Goal: Task Accomplishment & Management: Manage account settings

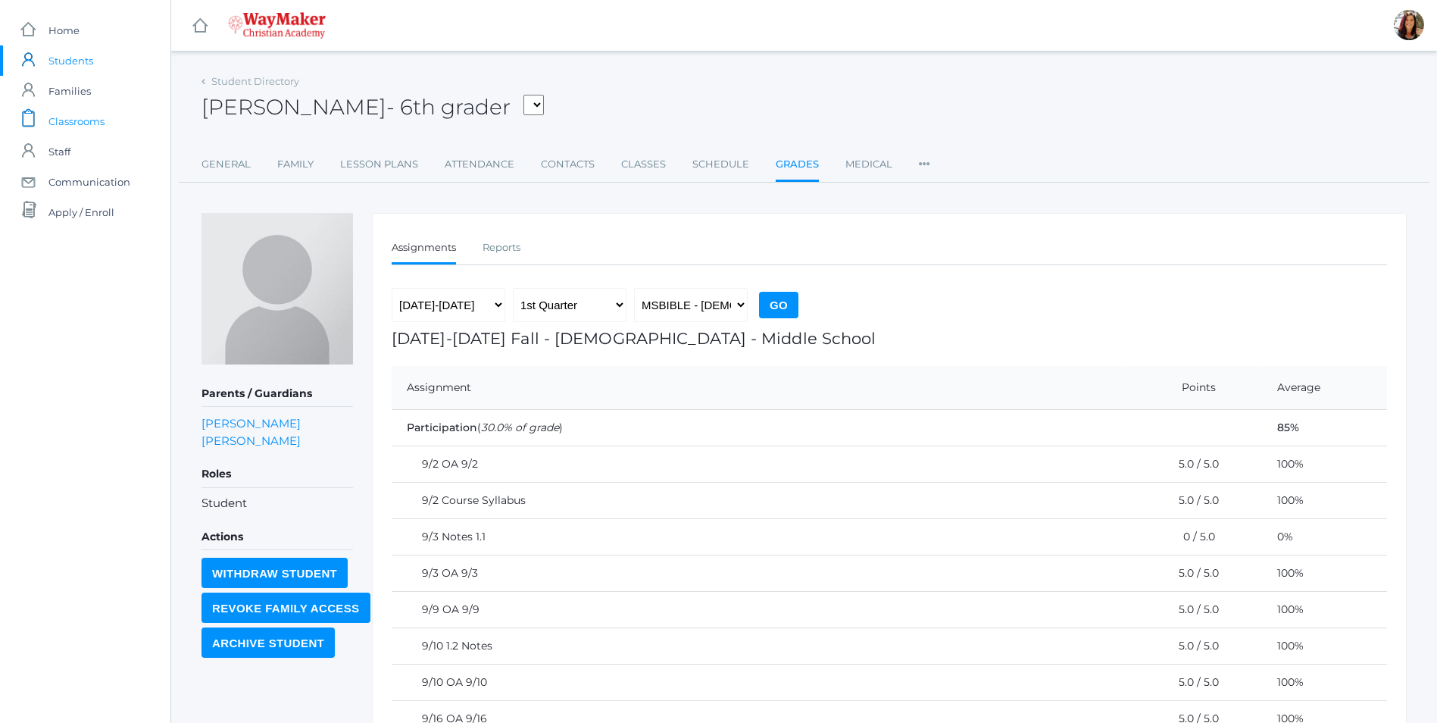
click at [86, 126] on span "Classrooms" at bounding box center [76, 121] width 56 height 30
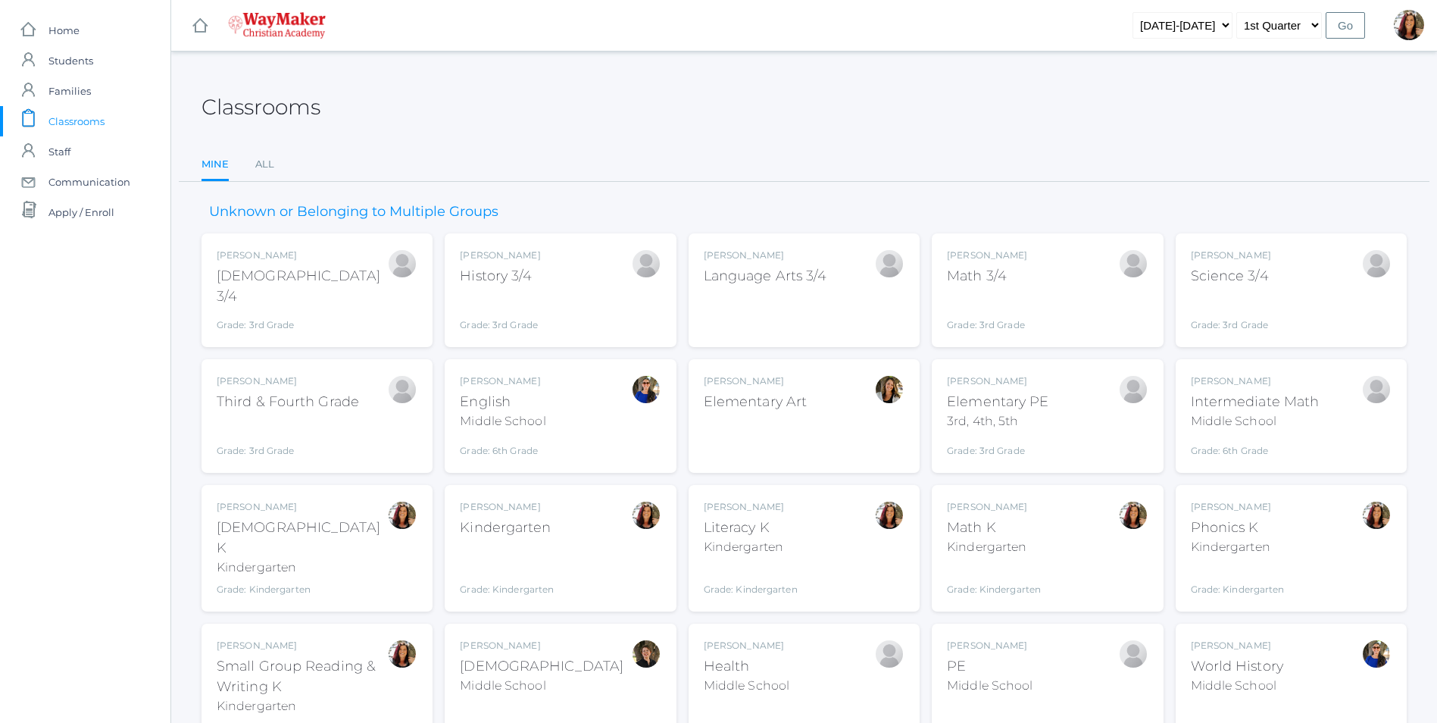
scroll to position [195, 0]
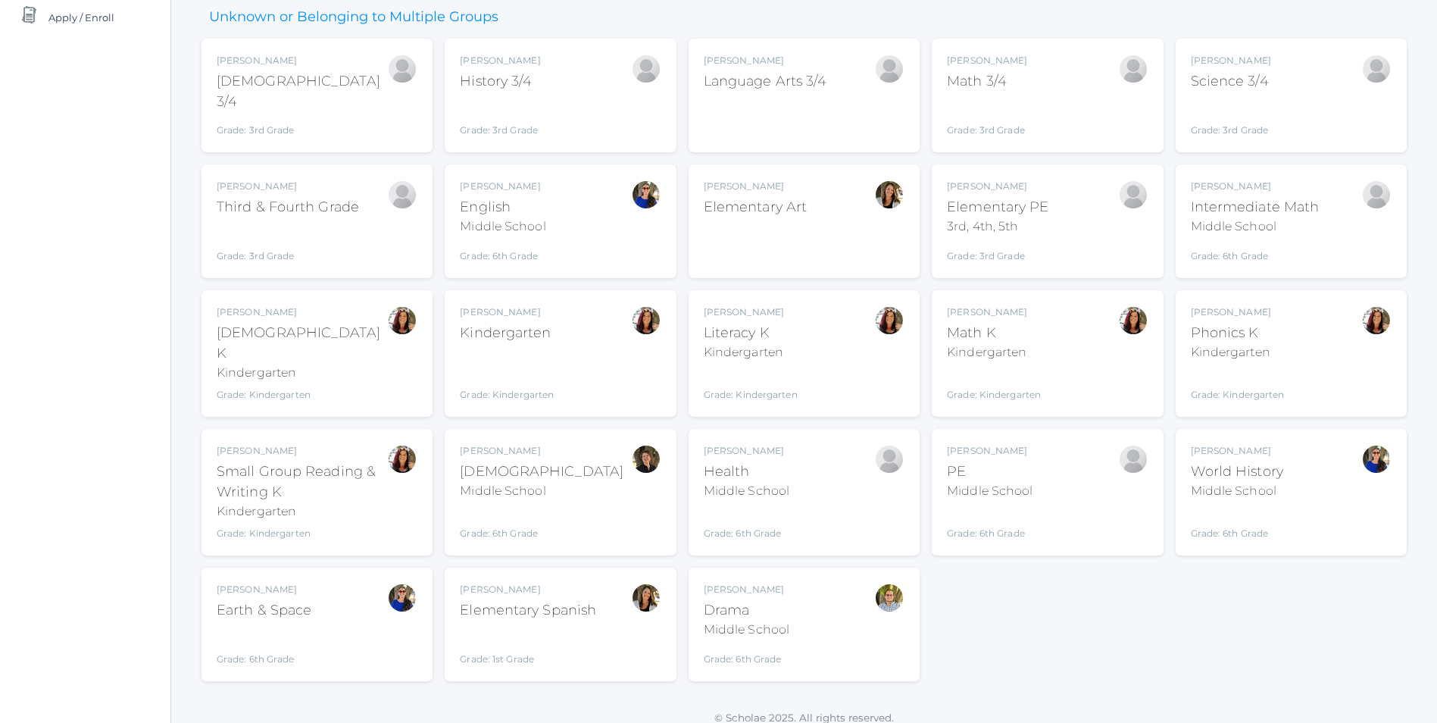
click at [224, 364] on div "Kindergarten" at bounding box center [302, 373] width 170 height 18
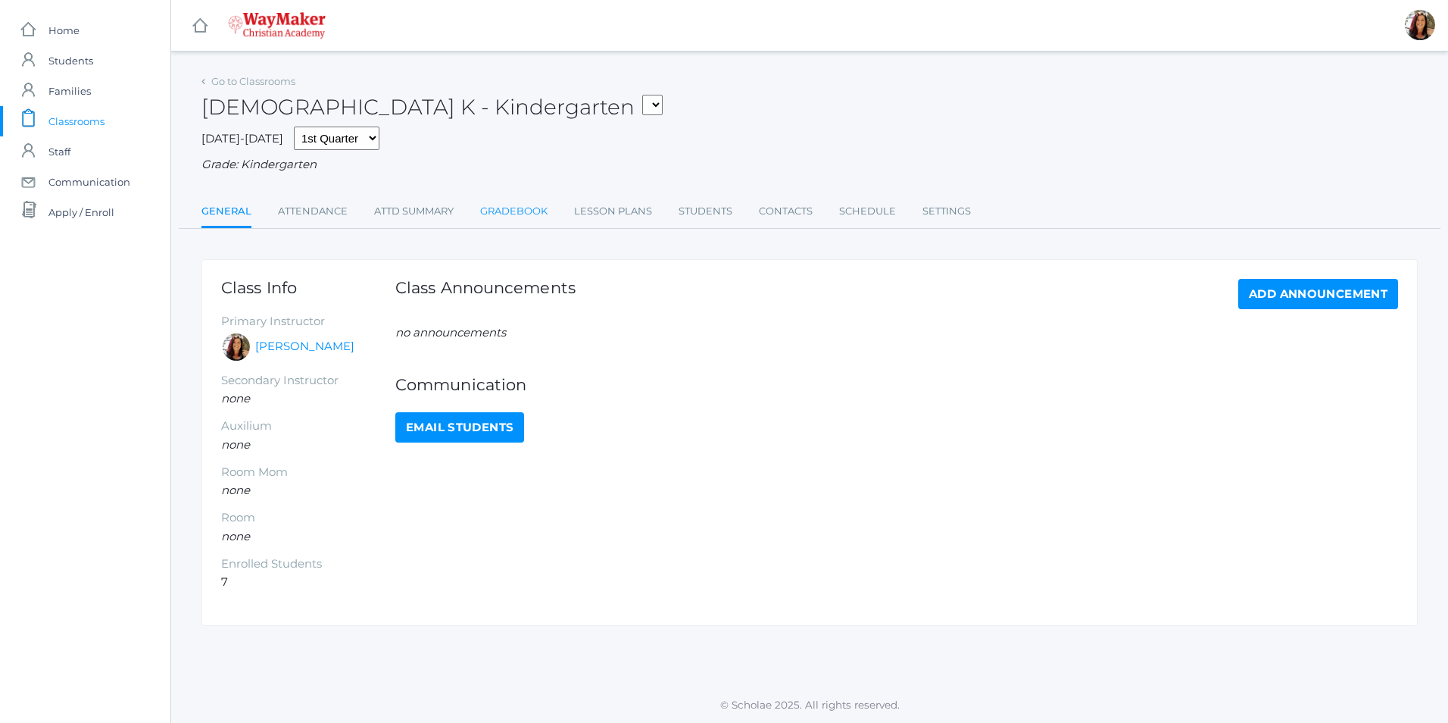
click at [530, 219] on link "Gradebook" at bounding box center [513, 211] width 67 height 30
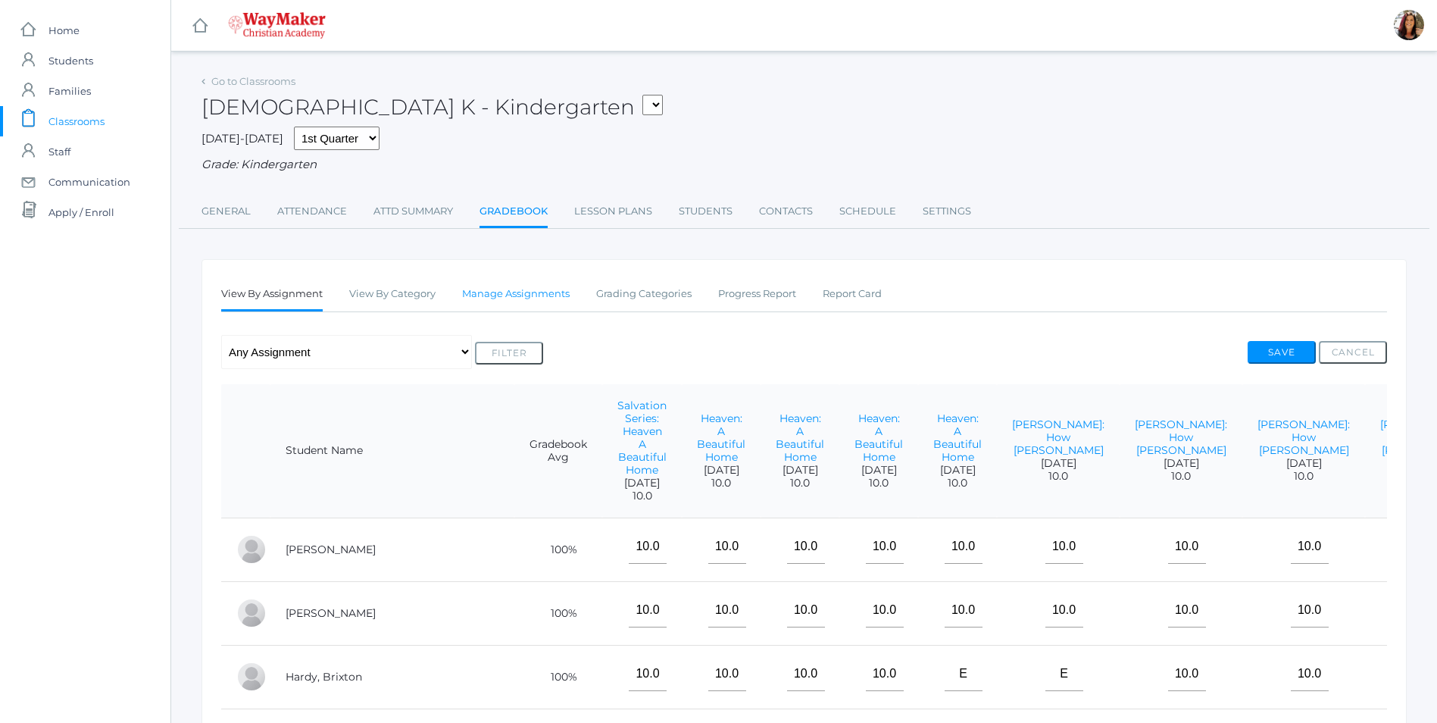
click at [513, 294] on link "Manage Assignments" at bounding box center [516, 294] width 108 height 30
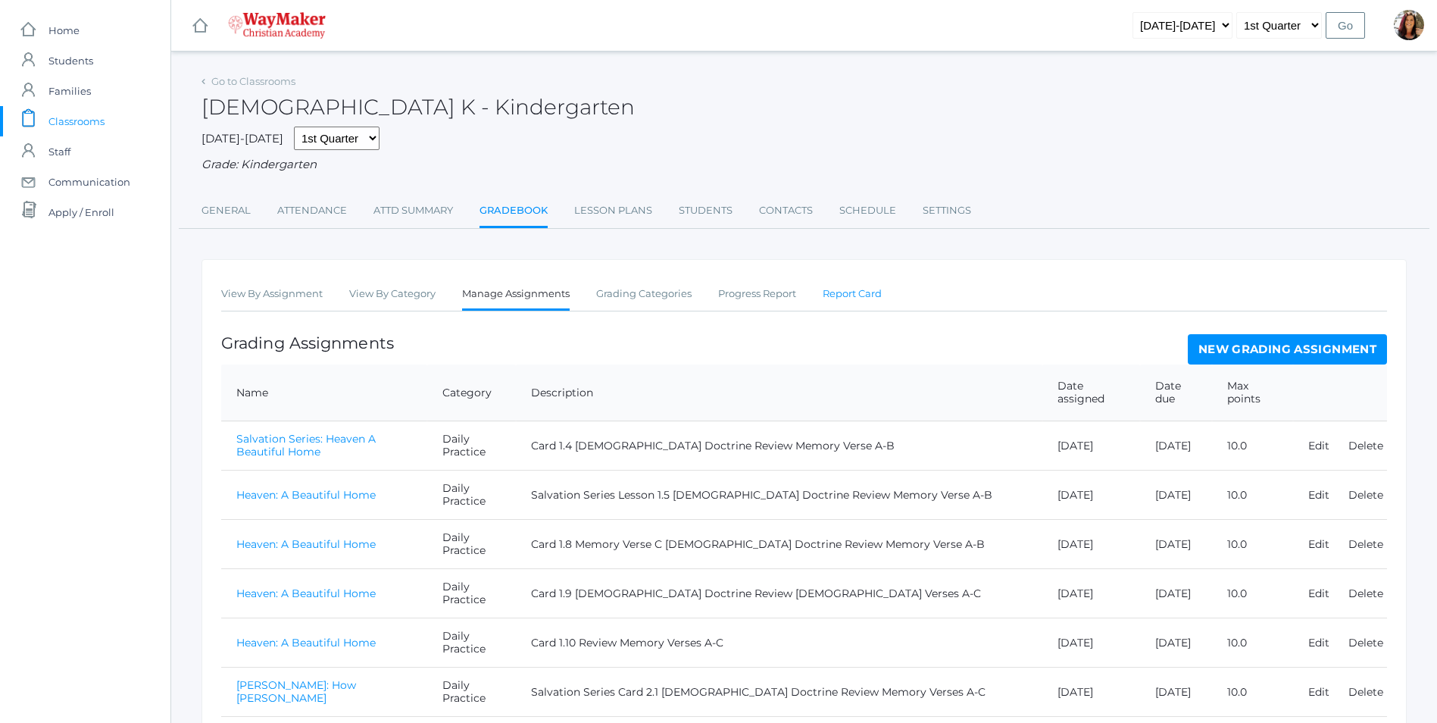
scroll to position [268, 0]
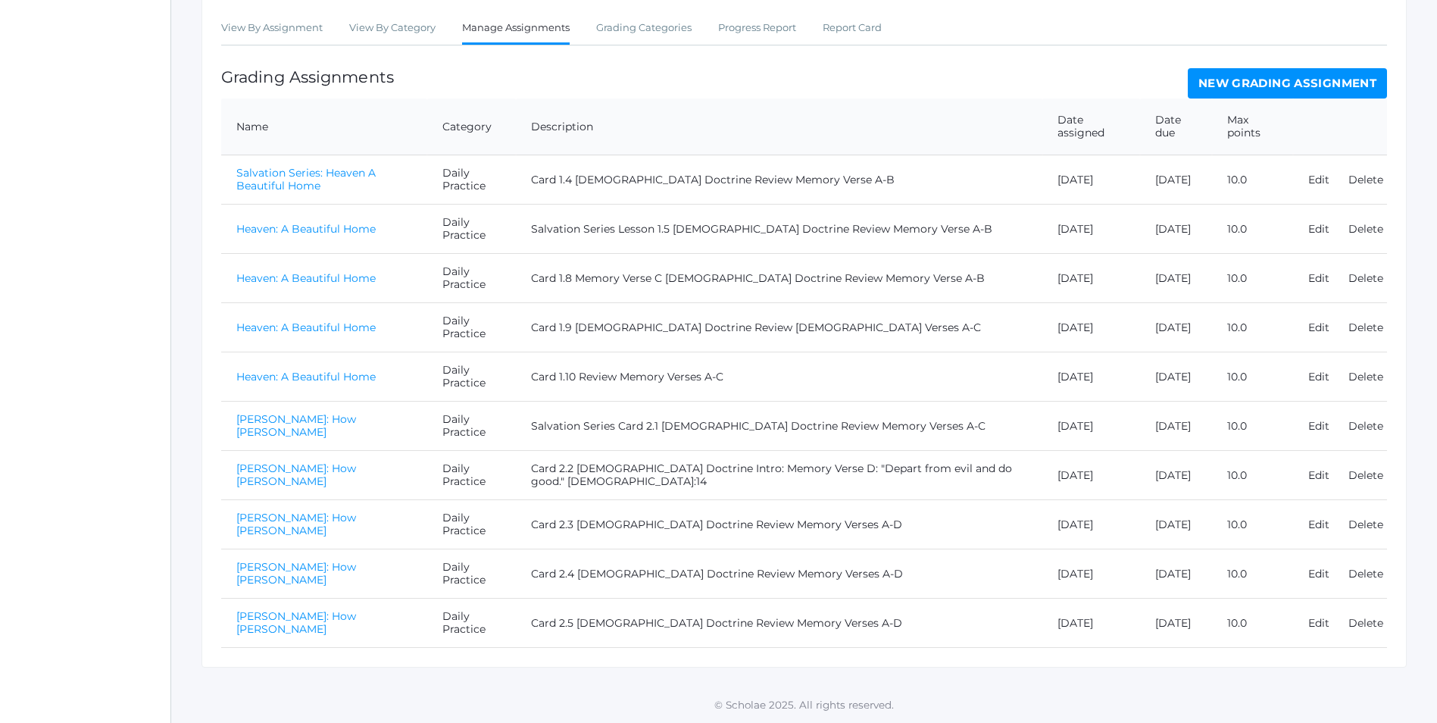
click at [1288, 77] on link "New Grading Assignment" at bounding box center [1287, 83] width 199 height 30
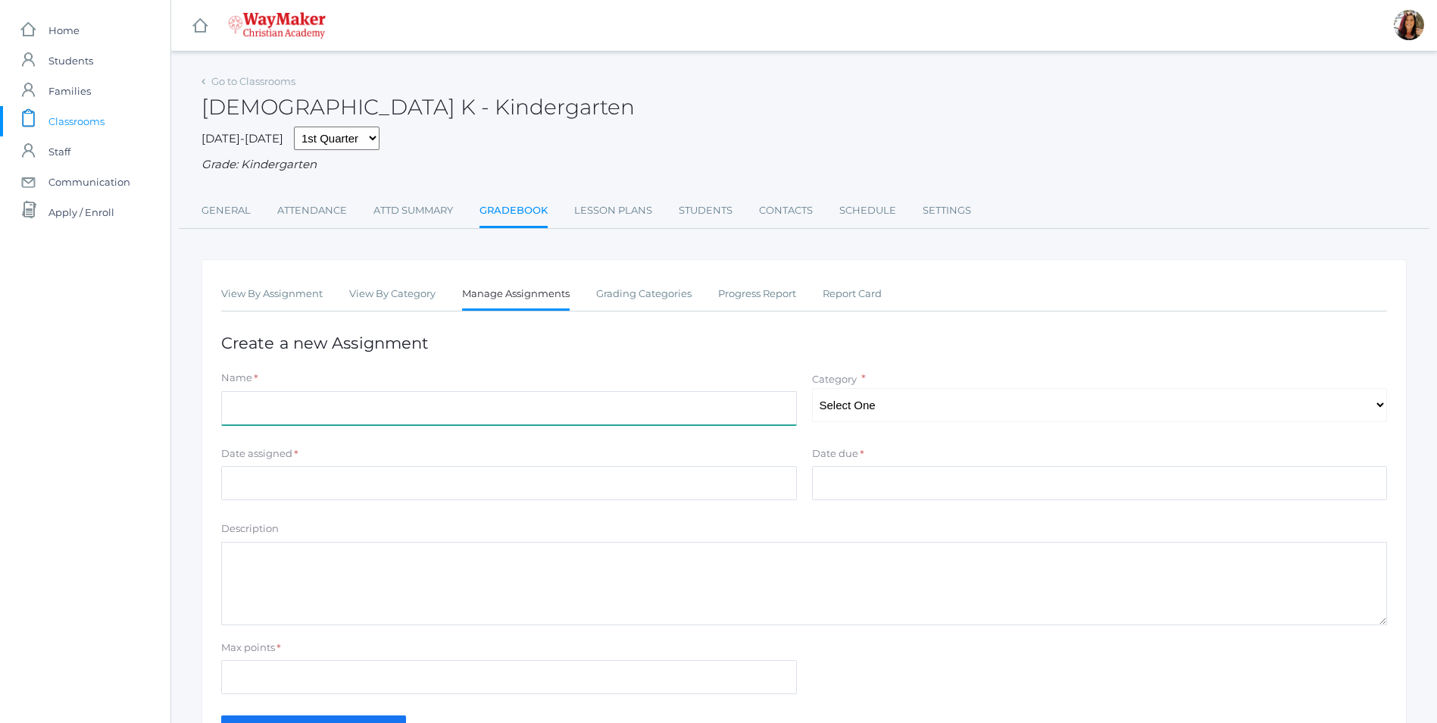
click at [305, 420] on input "Name" at bounding box center [509, 408] width 576 height 34
type input "Adam: How Sin Began"
click at [1373, 408] on select "Select One Daily Practice Summative Assessment" at bounding box center [1100, 405] width 576 height 34
select select "1100"
click at [812, 389] on select "Select One Daily Practice Summative Assessment" at bounding box center [1100, 405] width 576 height 34
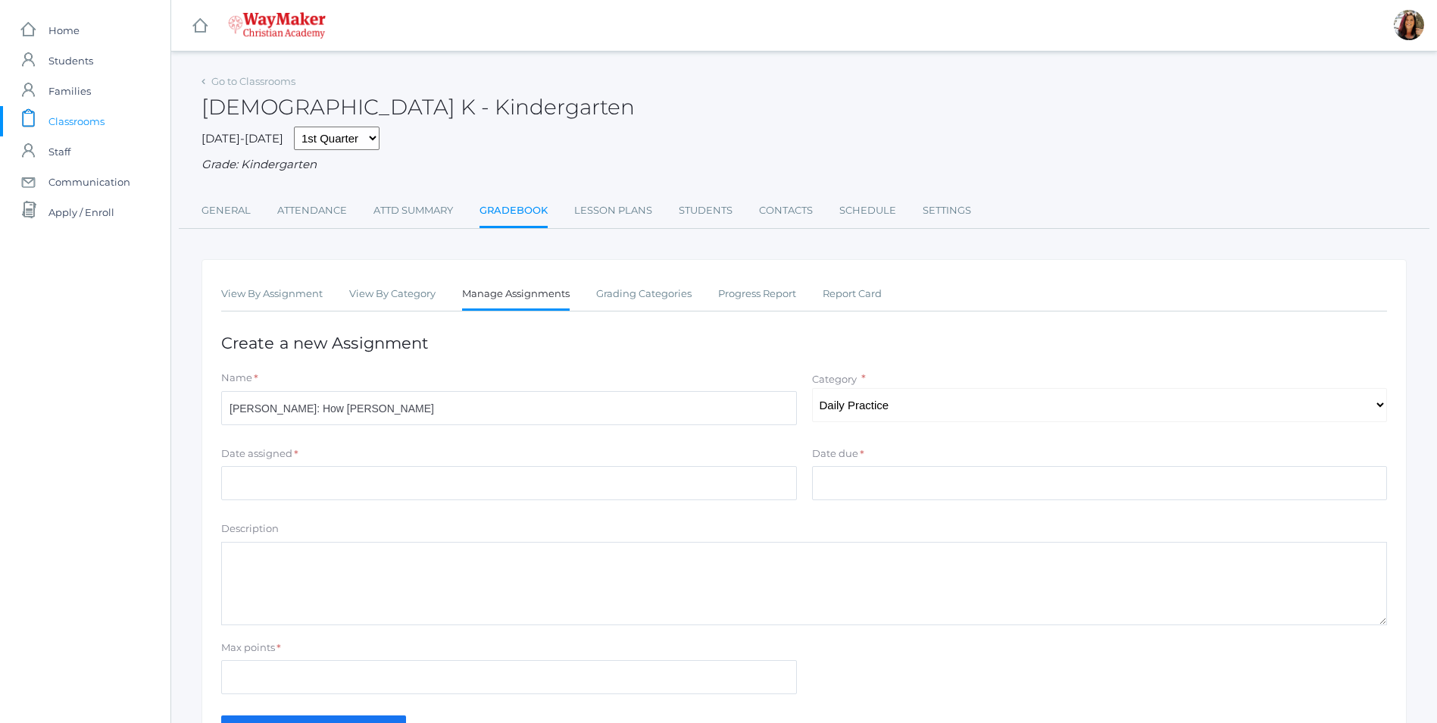
click at [373, 512] on form "Name * Adam: How Sin Began Category * Select One Daily Practice Summative Asses…" at bounding box center [804, 555] width 1166 height 370
click at [356, 496] on input "Date assigned" at bounding box center [509, 483] width 576 height 34
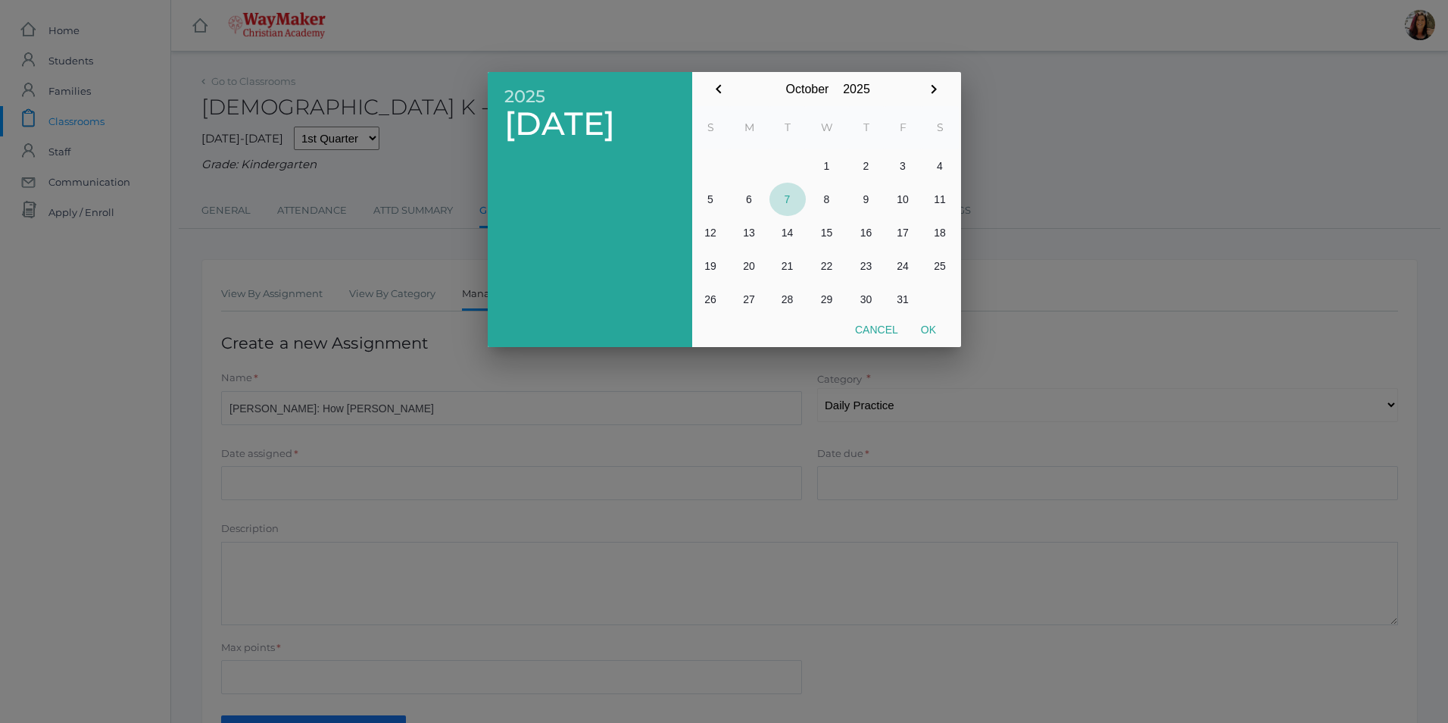
click at [791, 201] on button "7" at bounding box center [788, 199] width 36 height 33
click at [926, 324] on button "Ok" at bounding box center [929, 329] width 38 height 27
type input "[DATE]"
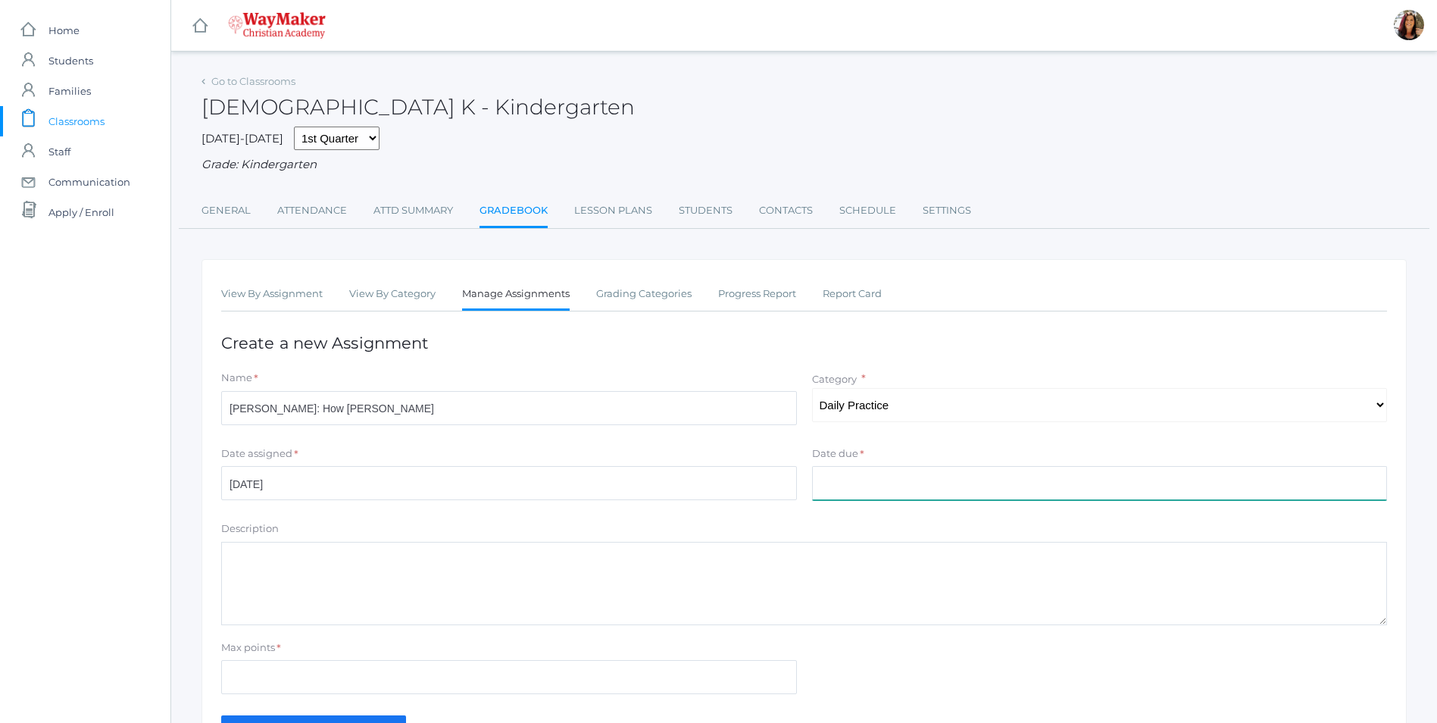
click at [891, 484] on input "Date due" at bounding box center [1100, 483] width 576 height 34
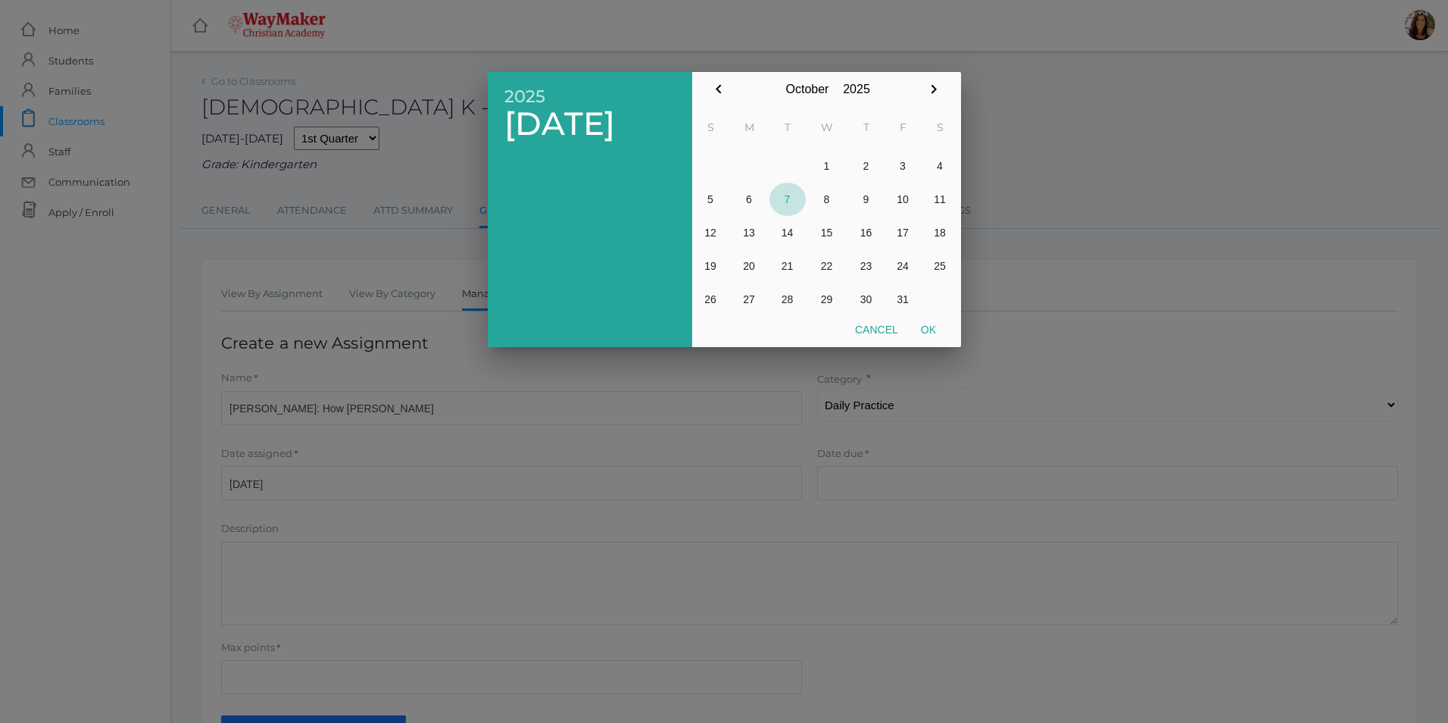
click at [794, 199] on button "7" at bounding box center [788, 199] width 36 height 33
click at [935, 332] on button "Ok" at bounding box center [929, 329] width 38 height 27
type input "[DATE]"
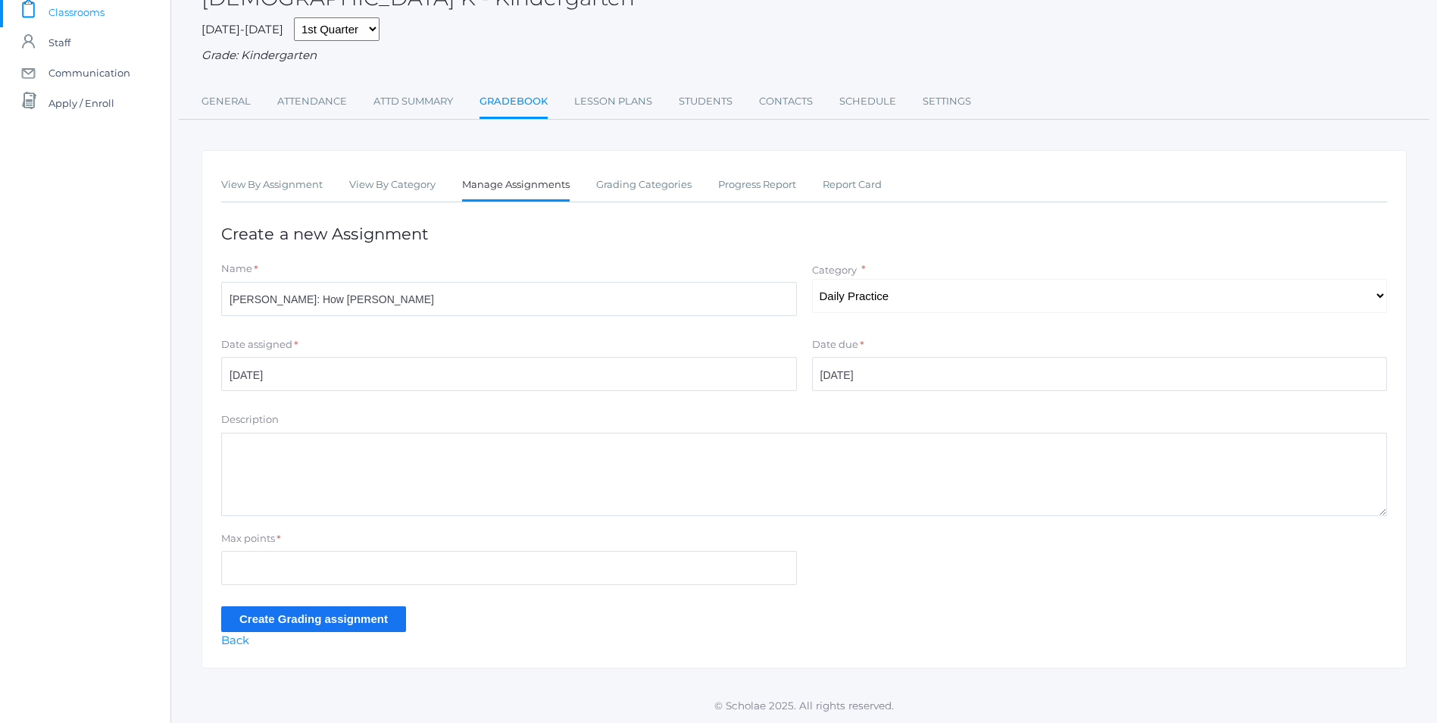
scroll to position [111, 0]
click at [257, 565] on input "Max points" at bounding box center [509, 568] width 576 height 34
type input "10"
click at [289, 448] on textarea "Description" at bounding box center [804, 474] width 1166 height 83
type textarea "Card 2.8 Bible Doctrine Review A-E Memory Verse Intro: Memory Verse F"
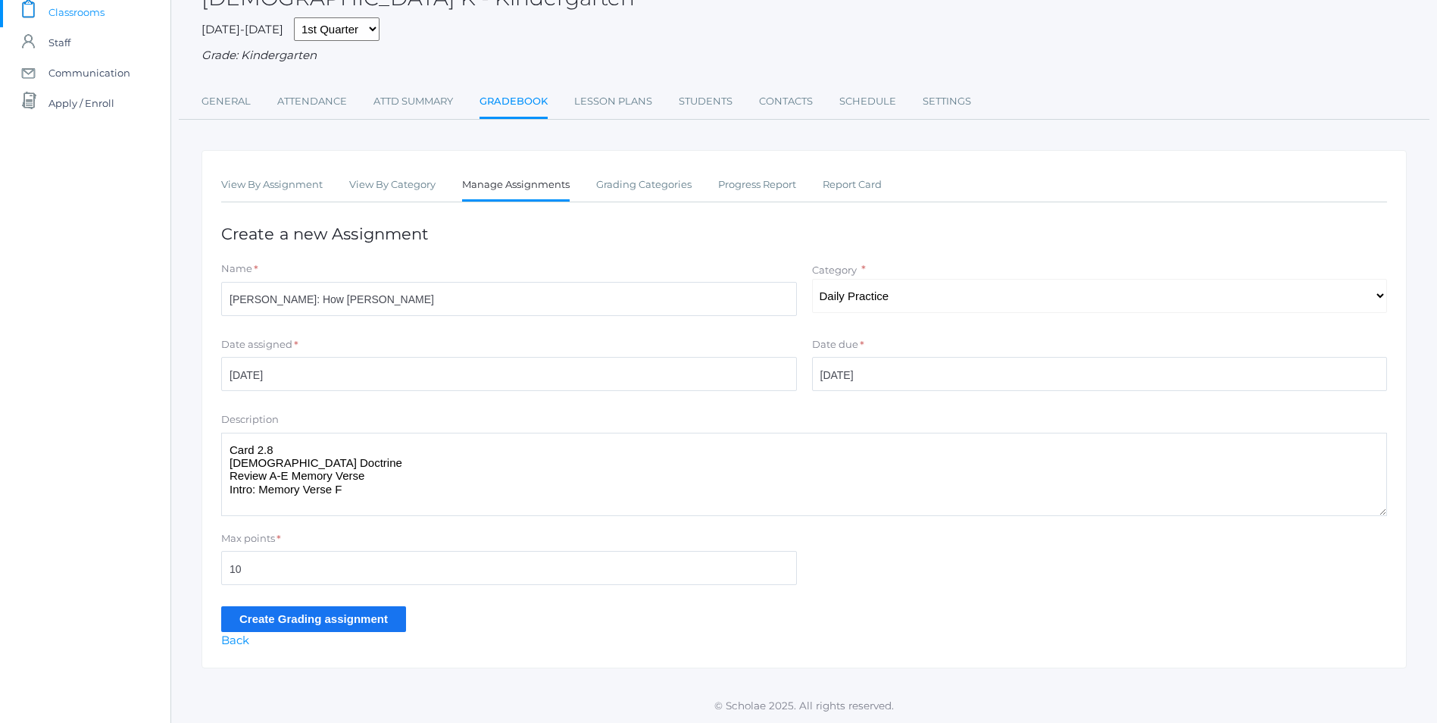
click at [373, 620] on input "Create Grading assignment" at bounding box center [313, 618] width 185 height 25
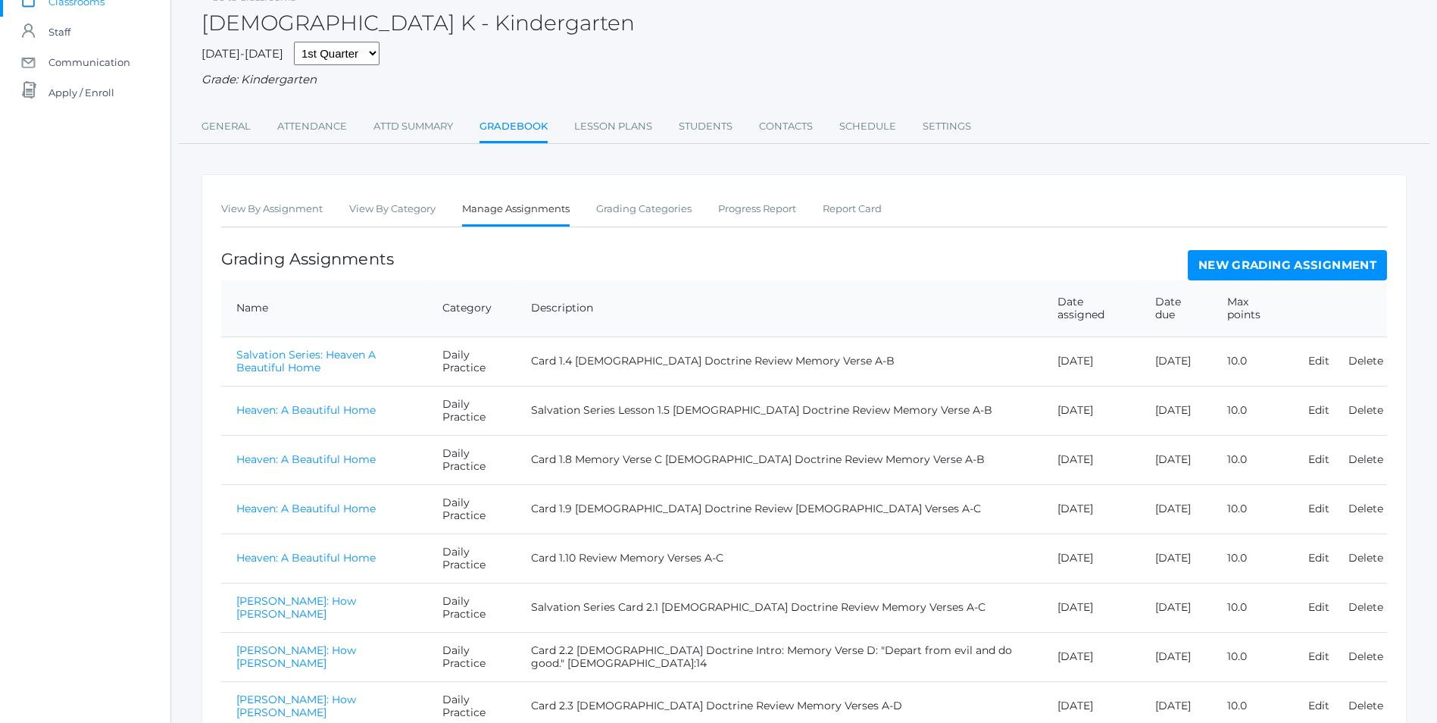
scroll to position [352, 0]
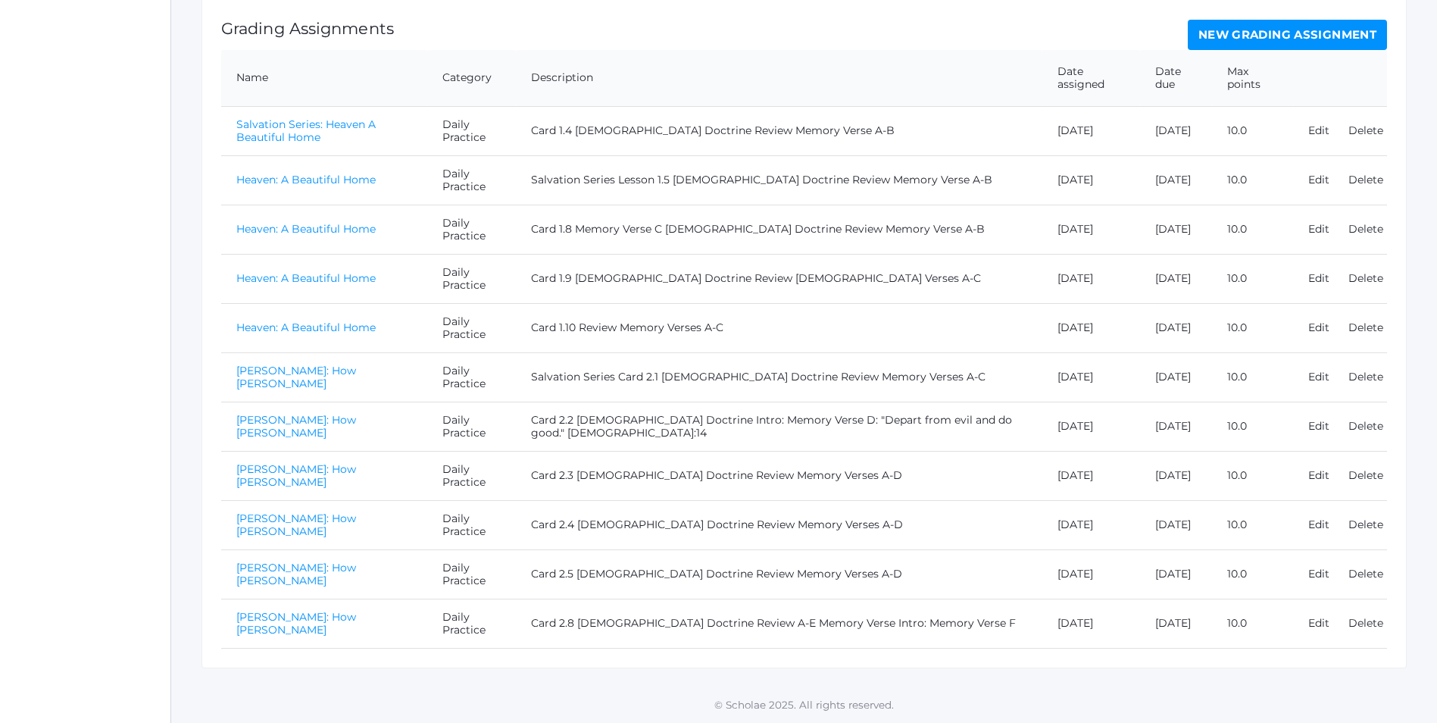
click at [318, 620] on link "[PERSON_NAME]: How [PERSON_NAME]" at bounding box center [296, 623] width 120 height 27
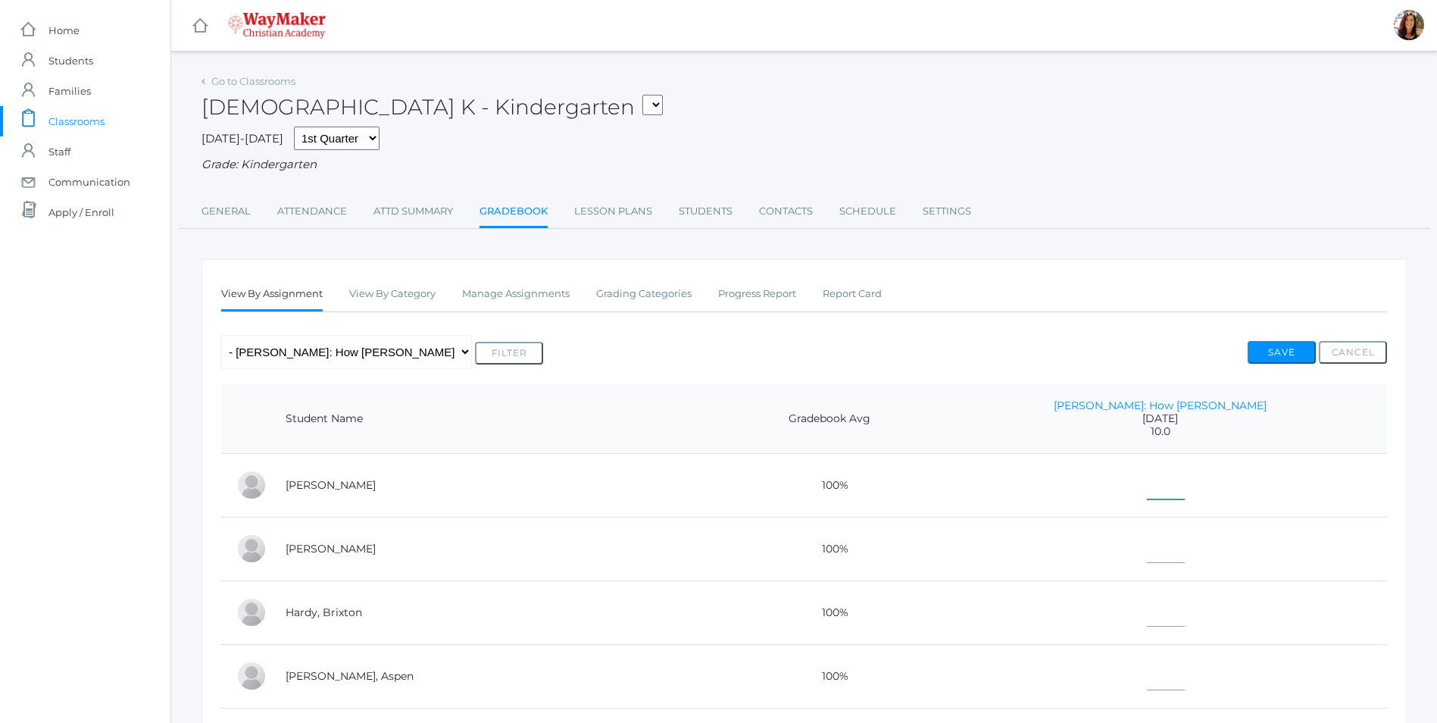
click at [1185, 489] on input"] "text" at bounding box center [1166, 482] width 38 height 34
type input"] "10"
click at [1185, 560] on input"] "text" at bounding box center [1166, 546] width 38 height 34
type input"] "10"
click at [1185, 626] on input"] "text" at bounding box center [1166, 609] width 38 height 34
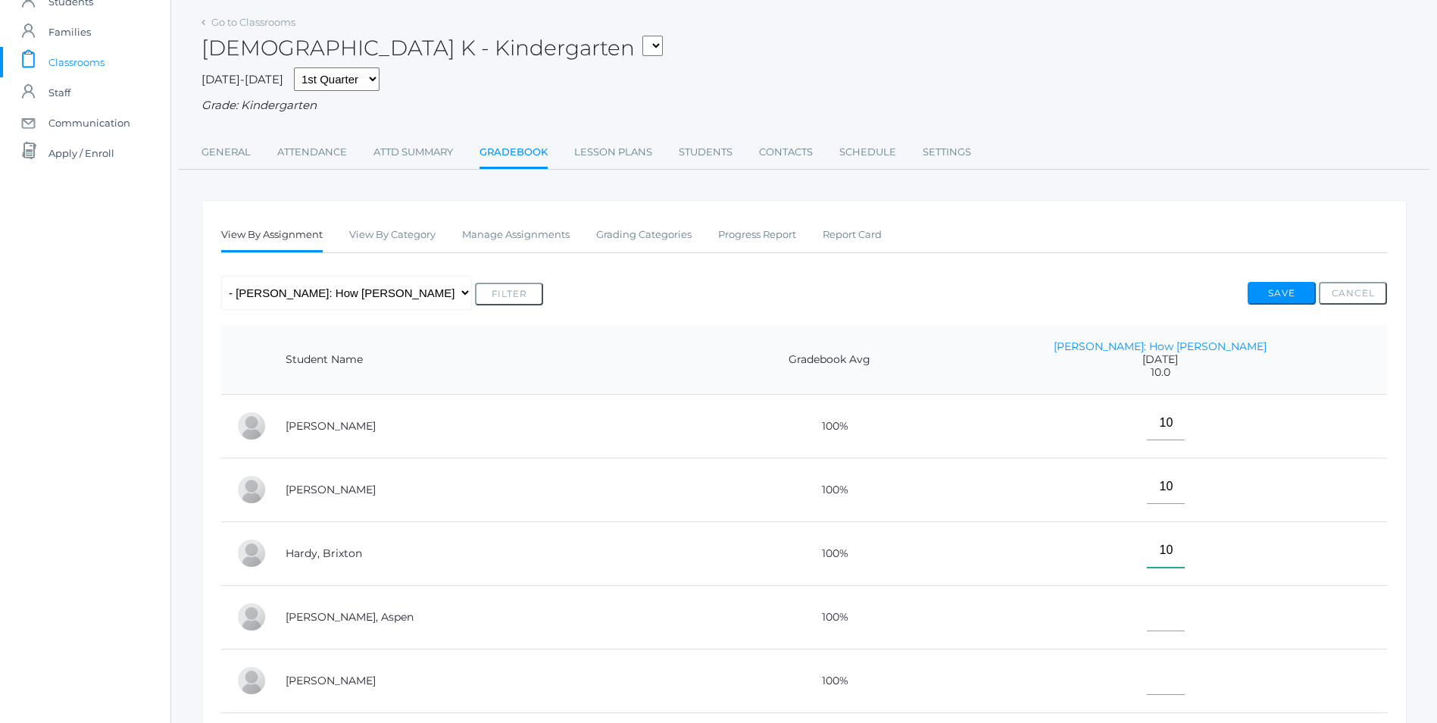
scroll to position [152, 0]
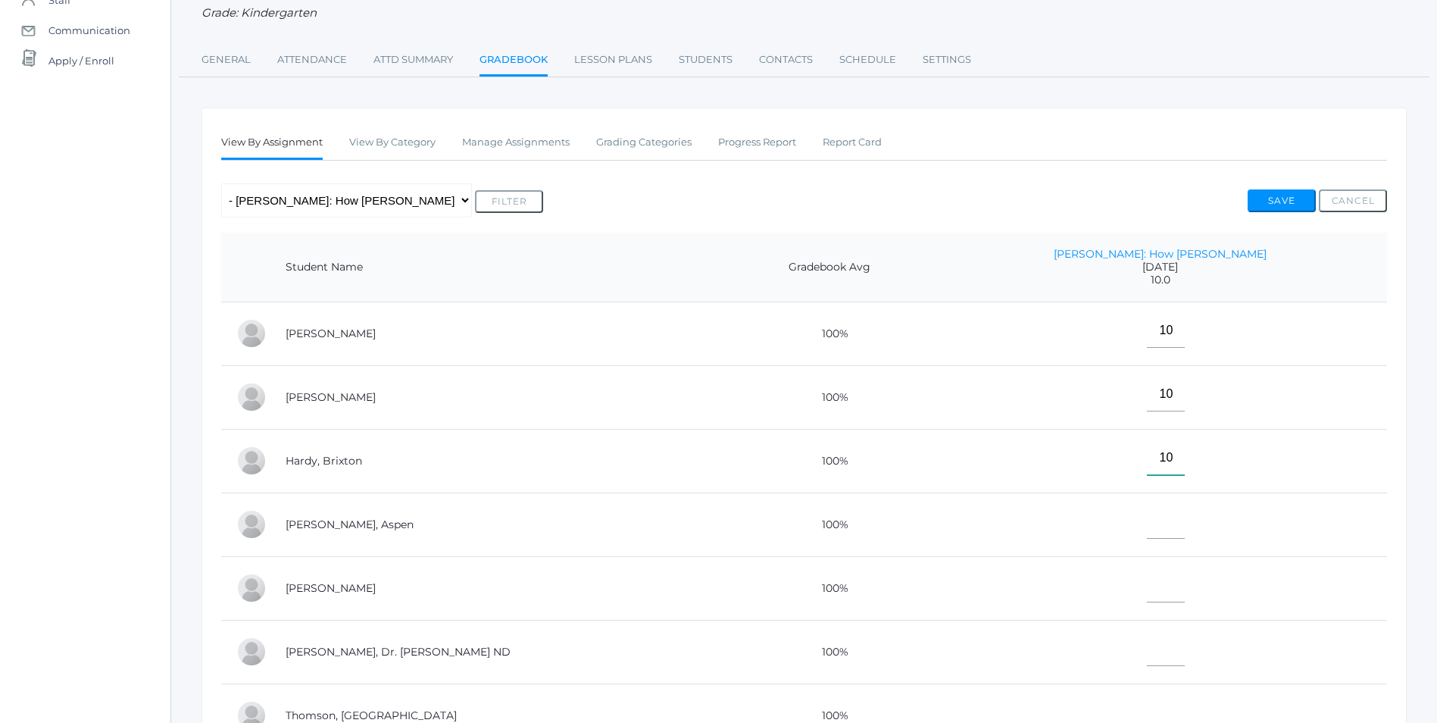
type input"] "10"
click at [1185, 520] on input"] "text" at bounding box center [1166, 522] width 38 height 34
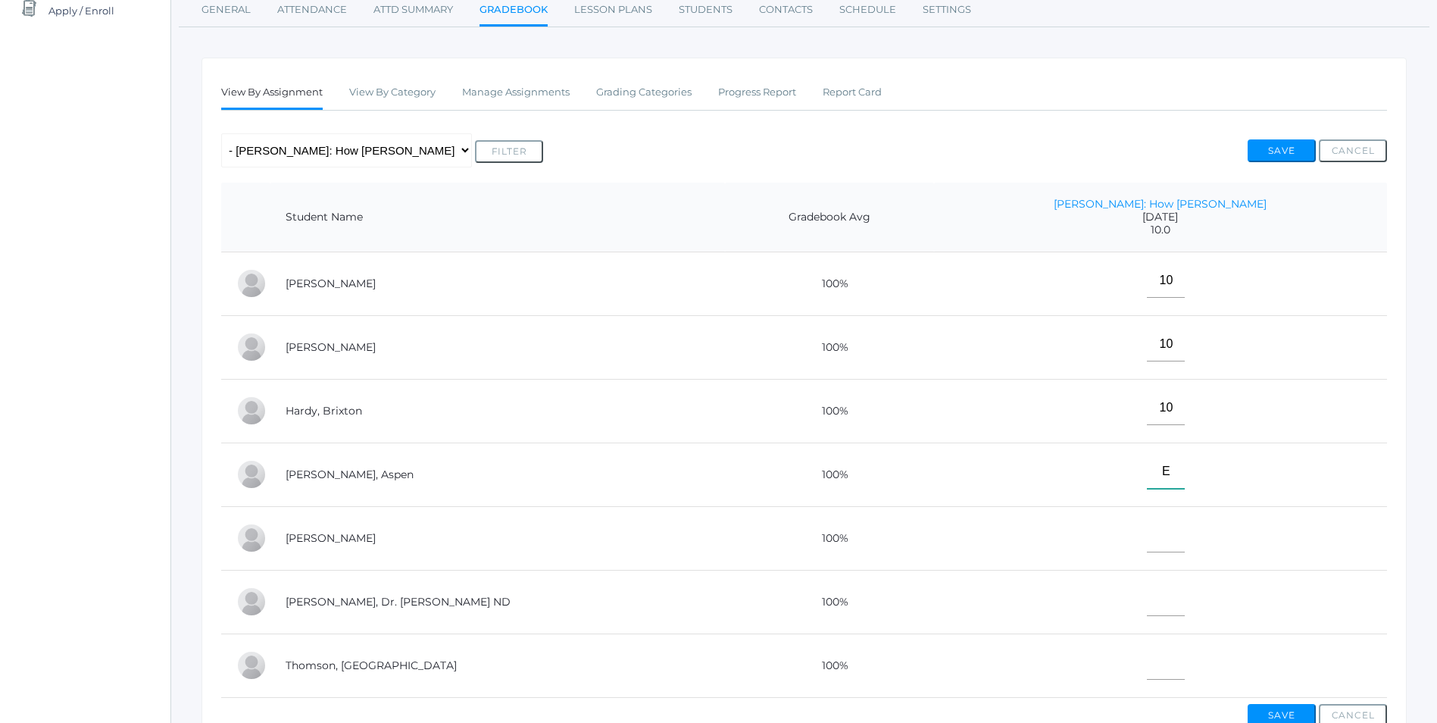
scroll to position [227, 0]
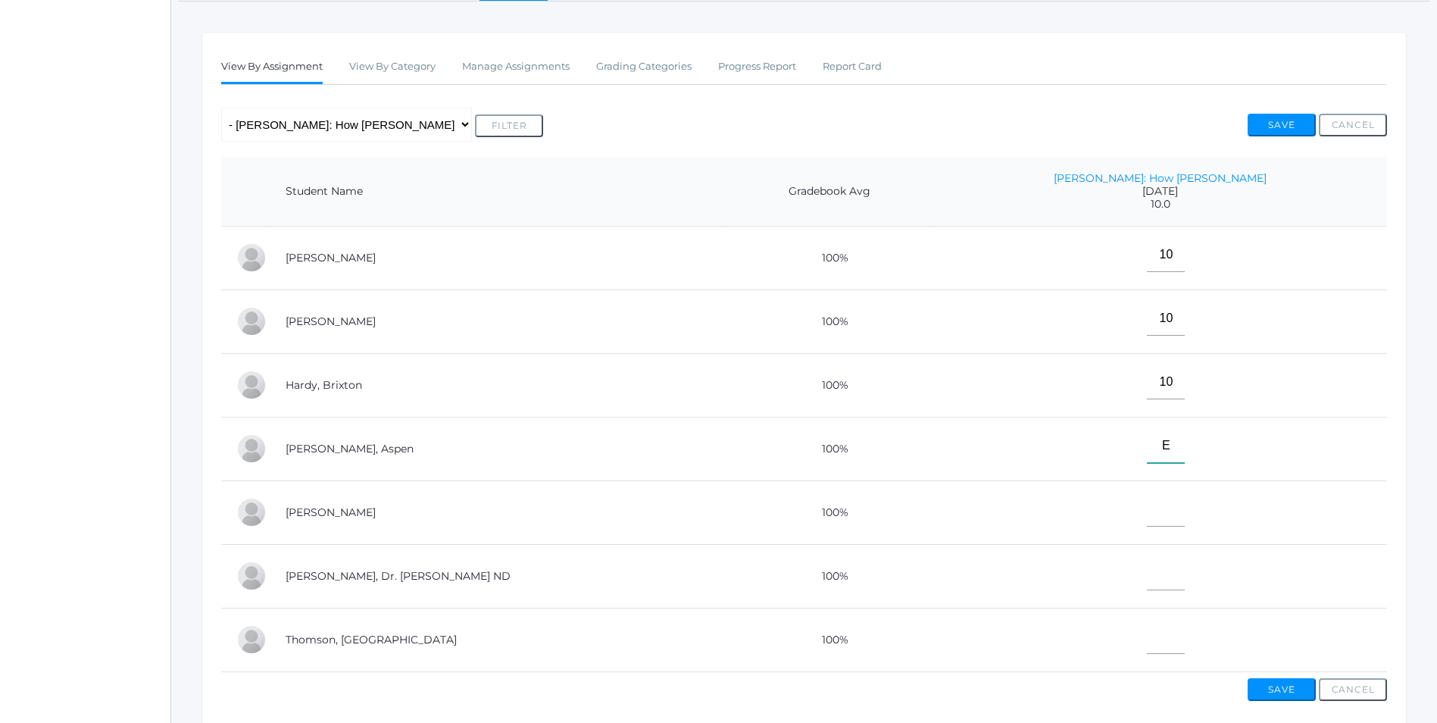
type input"] "E"
click at [1185, 525] on input"] "text" at bounding box center [1166, 509] width 38 height 34
click at [1185, 575] on input"] "text" at bounding box center [1166, 573] width 38 height 34
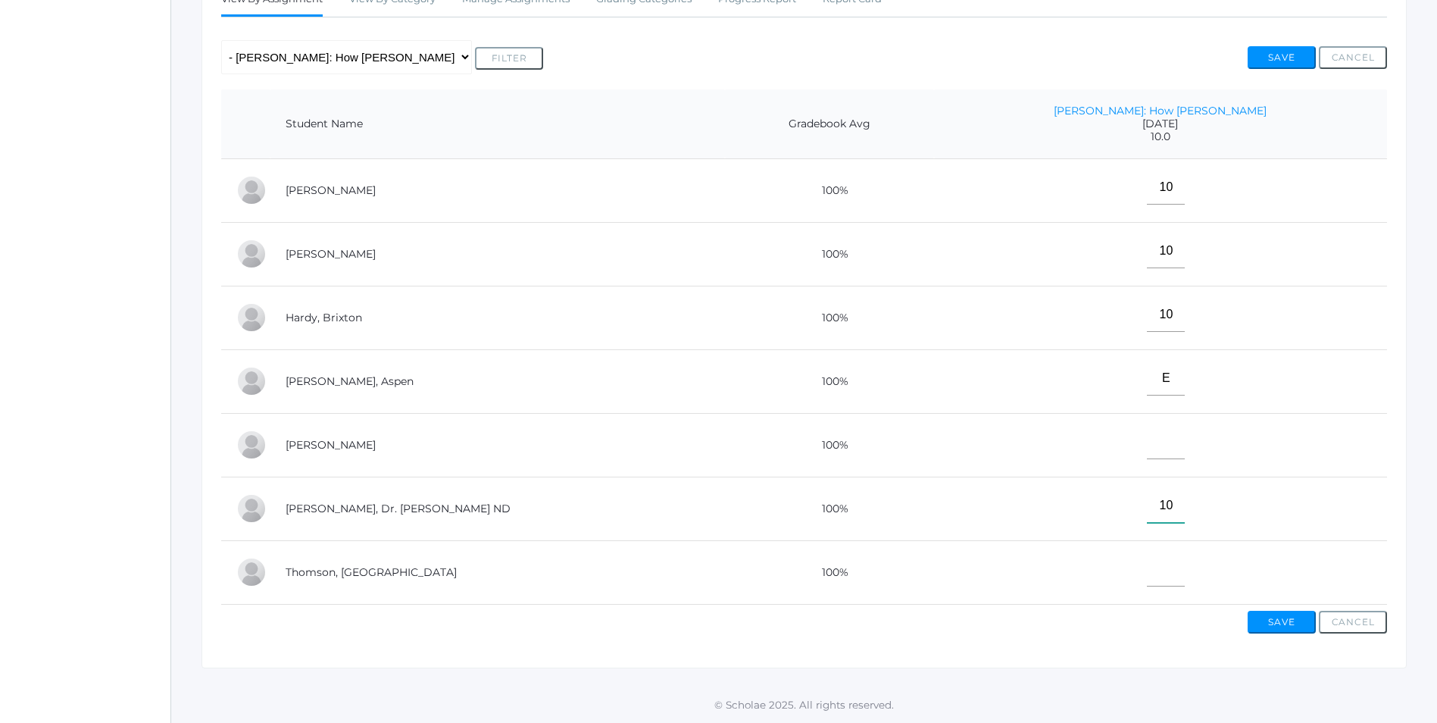
scroll to position [308, 0]
type input"] "10"
click at [1185, 559] on input"] "text" at bounding box center [1166, 569] width 38 height 34
type input"] "10"
click at [1273, 617] on button "Save" at bounding box center [1282, 622] width 68 height 23
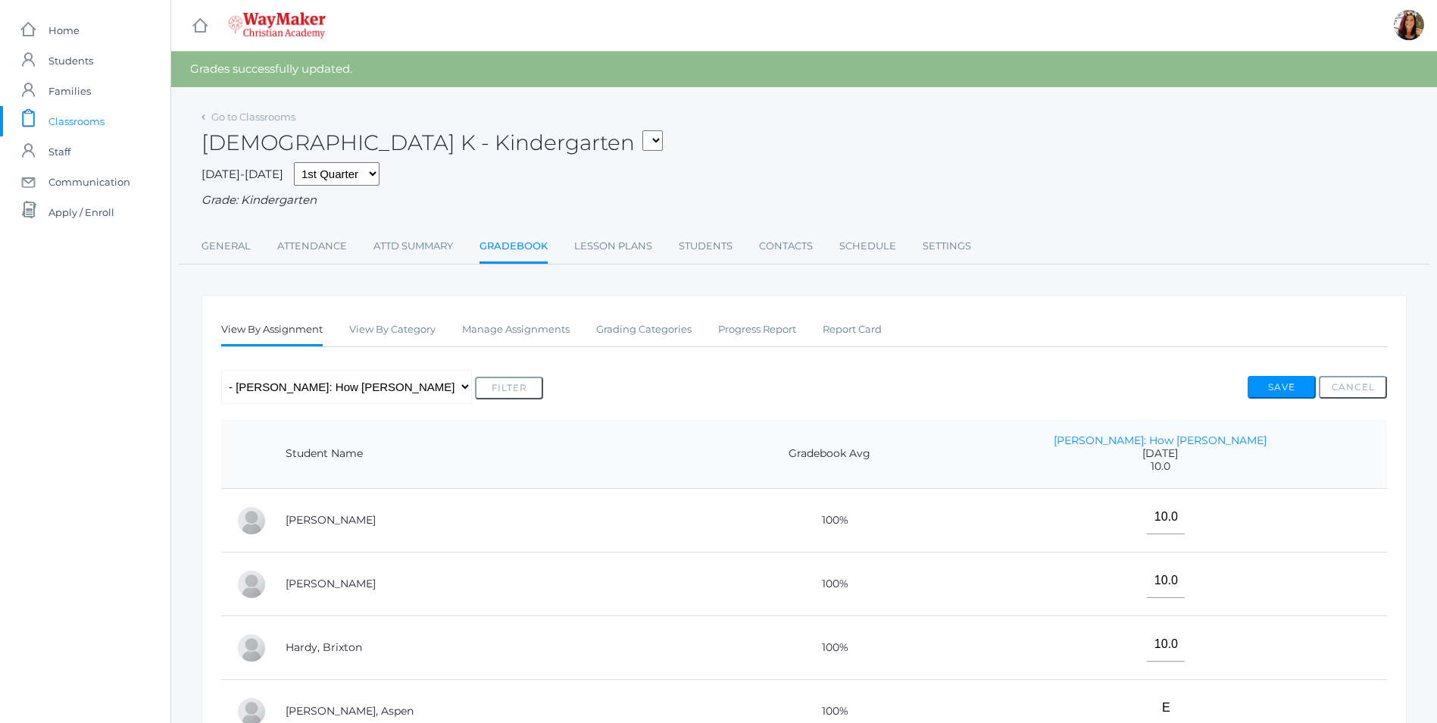
click at [642, 130] on select "KINDER - Phonics K Kindergarten KINDER - Literacy K Kindergarten KINDER - [DEMO…" at bounding box center [652, 140] width 20 height 20
select select "2555"
click at [642, 130] on select "KINDER - Phonics K Kindergarten KINDER - Literacy K Kindergarten KINDER - [DEMO…" at bounding box center [652, 140] width 20 height 20
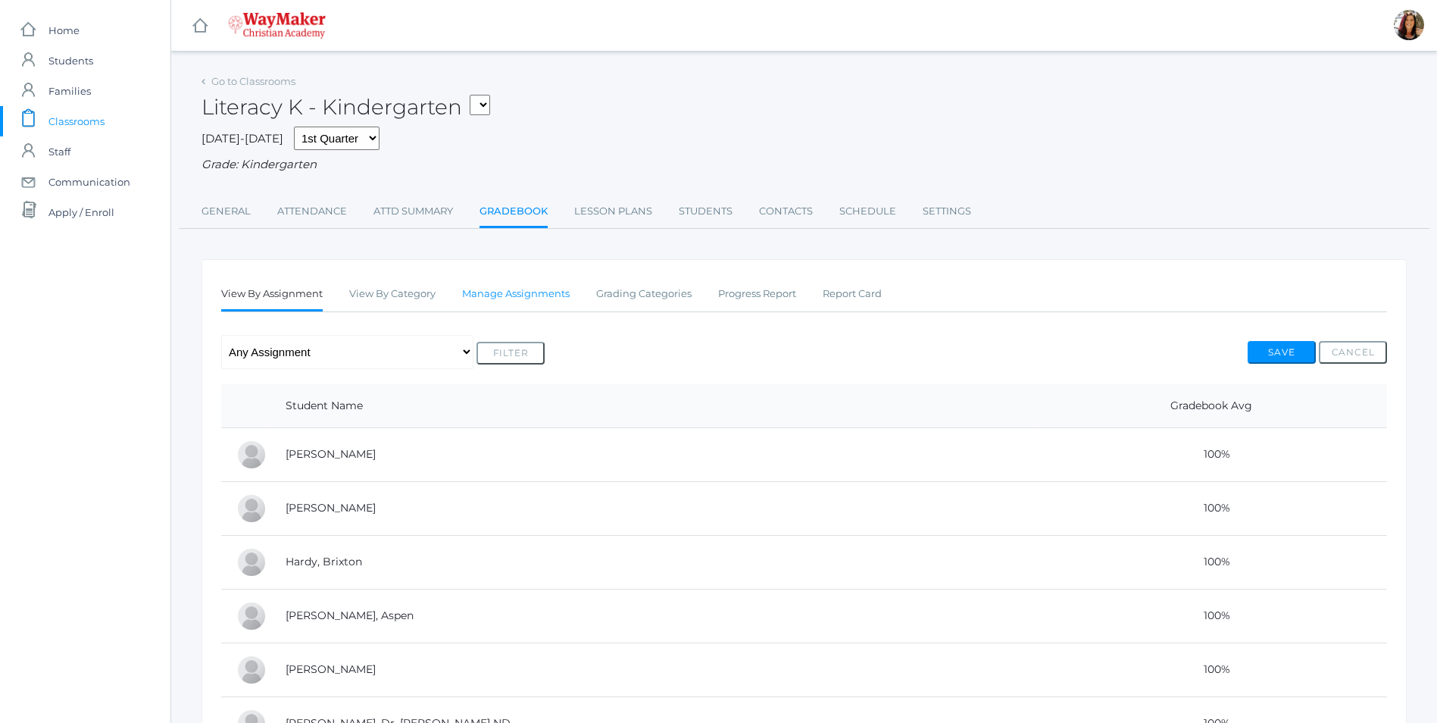
click at [526, 300] on link "Manage Assignments" at bounding box center [516, 294] width 108 height 30
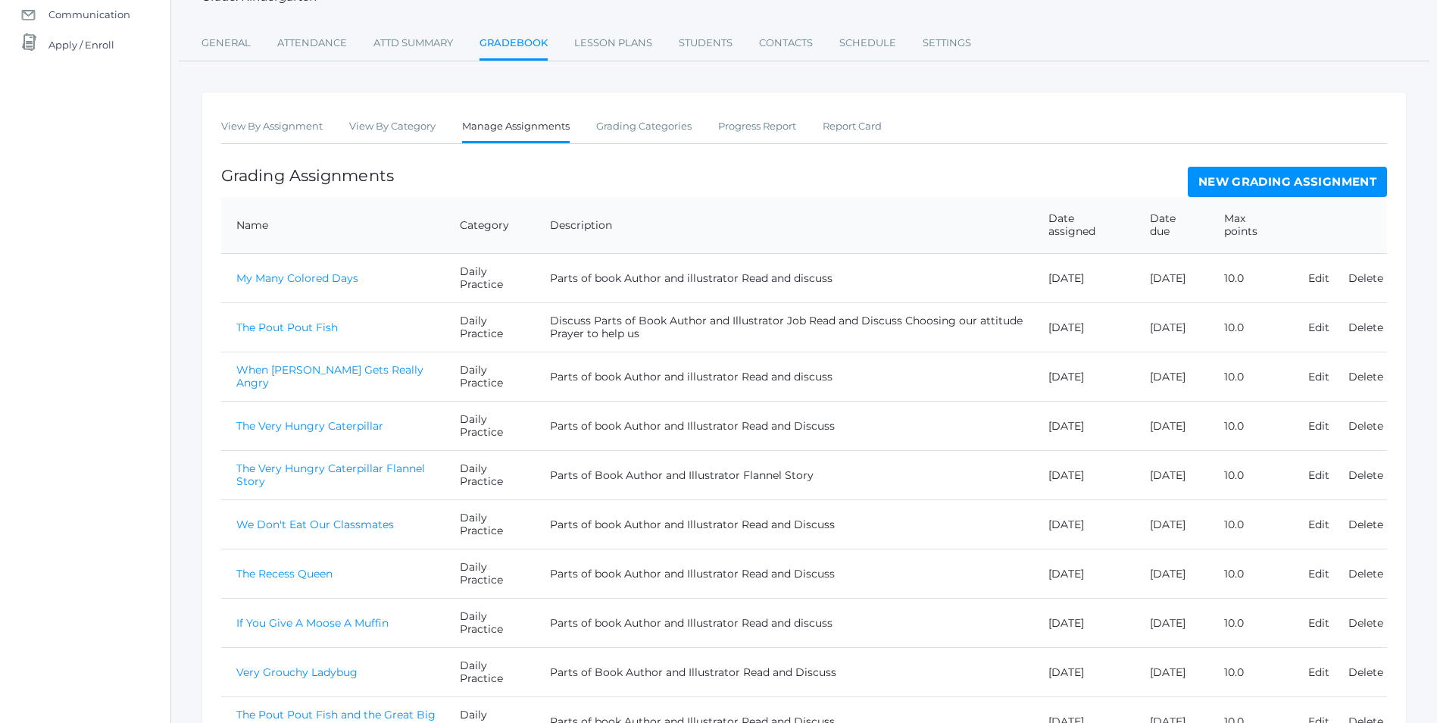
scroll to position [268, 0]
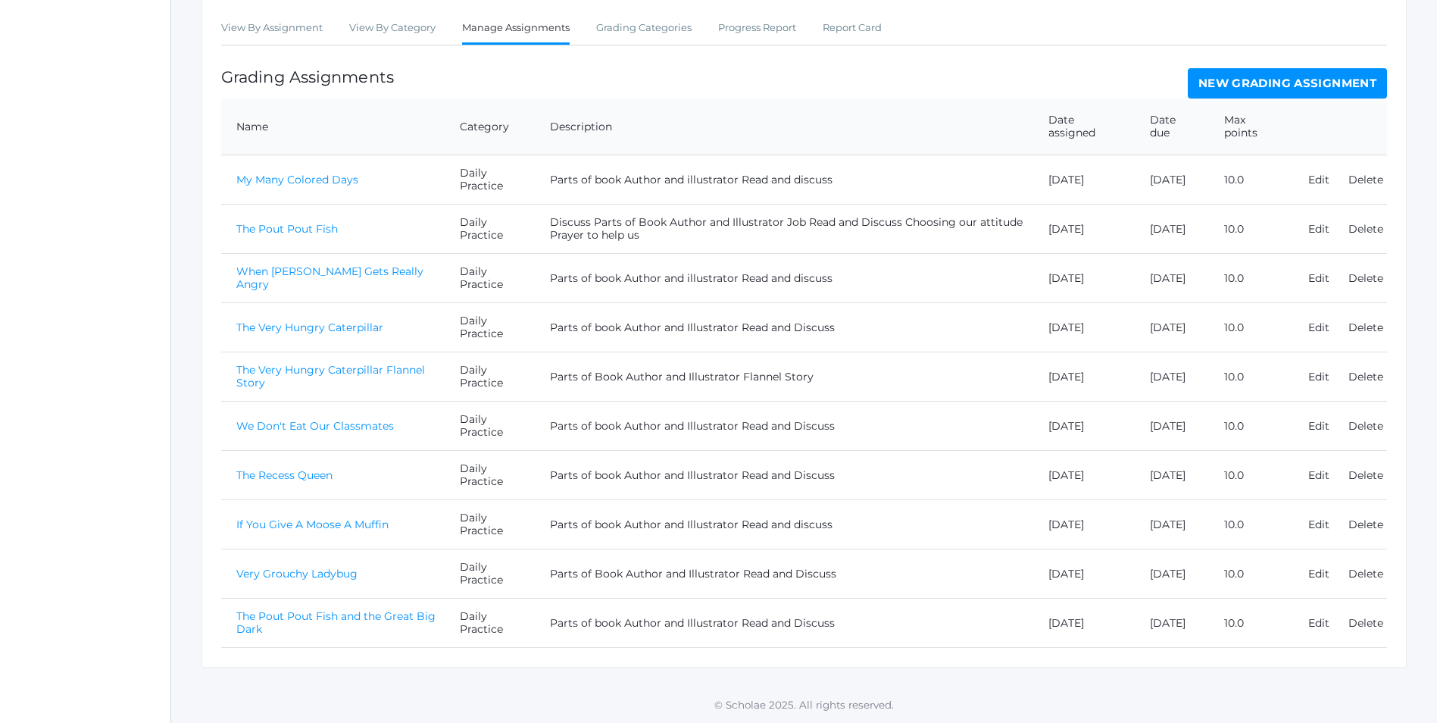
click at [1318, 80] on link "New Grading Assignment" at bounding box center [1287, 83] width 199 height 30
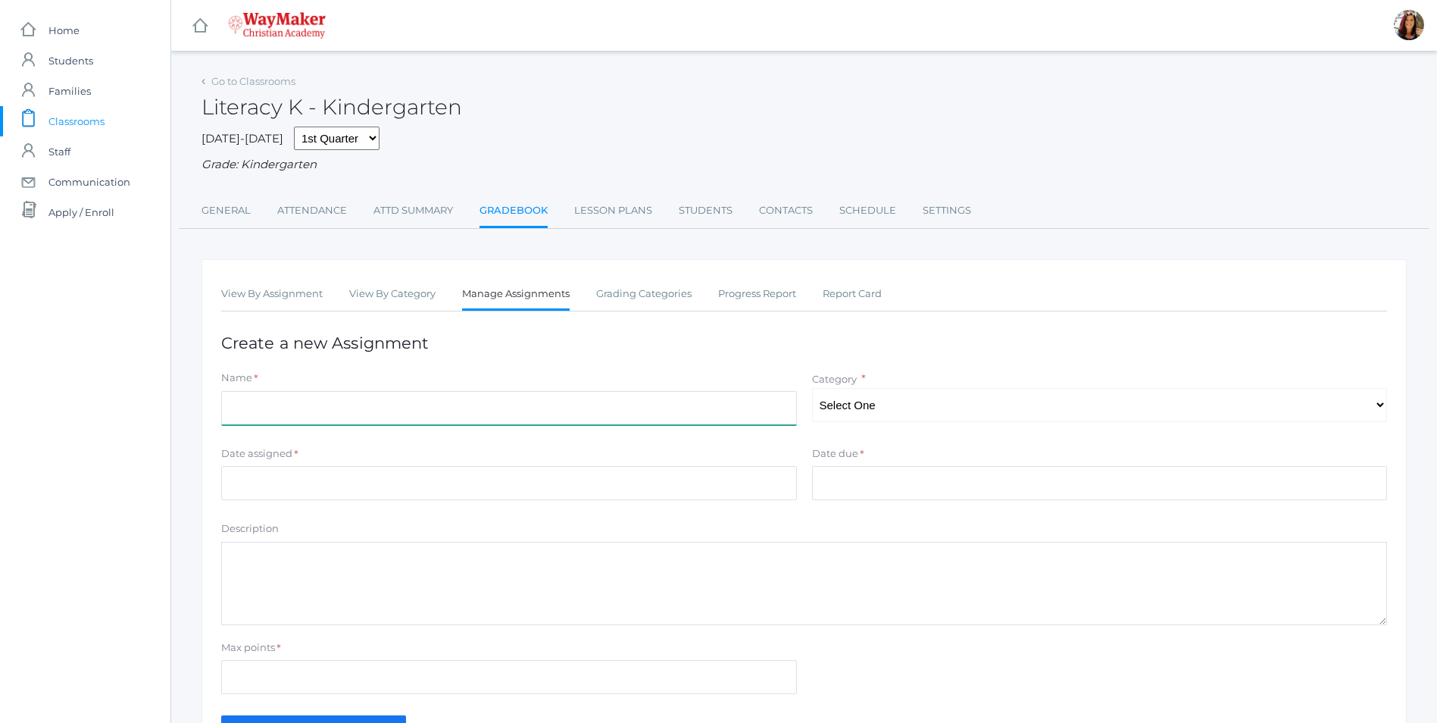
click at [385, 411] on input "Name" at bounding box center [509, 408] width 576 height 34
type input "Froggy Goes to the Library"
click at [1386, 405] on select "Select One Daily Practice Summative Assessment" at bounding box center [1100, 405] width 576 height 34
click at [812, 389] on select "Select One Daily Practice Summative Assessment" at bounding box center [1100, 405] width 576 height 34
click at [1381, 408] on select "Select One Daily Practice Summative Assessment" at bounding box center [1100, 405] width 576 height 34
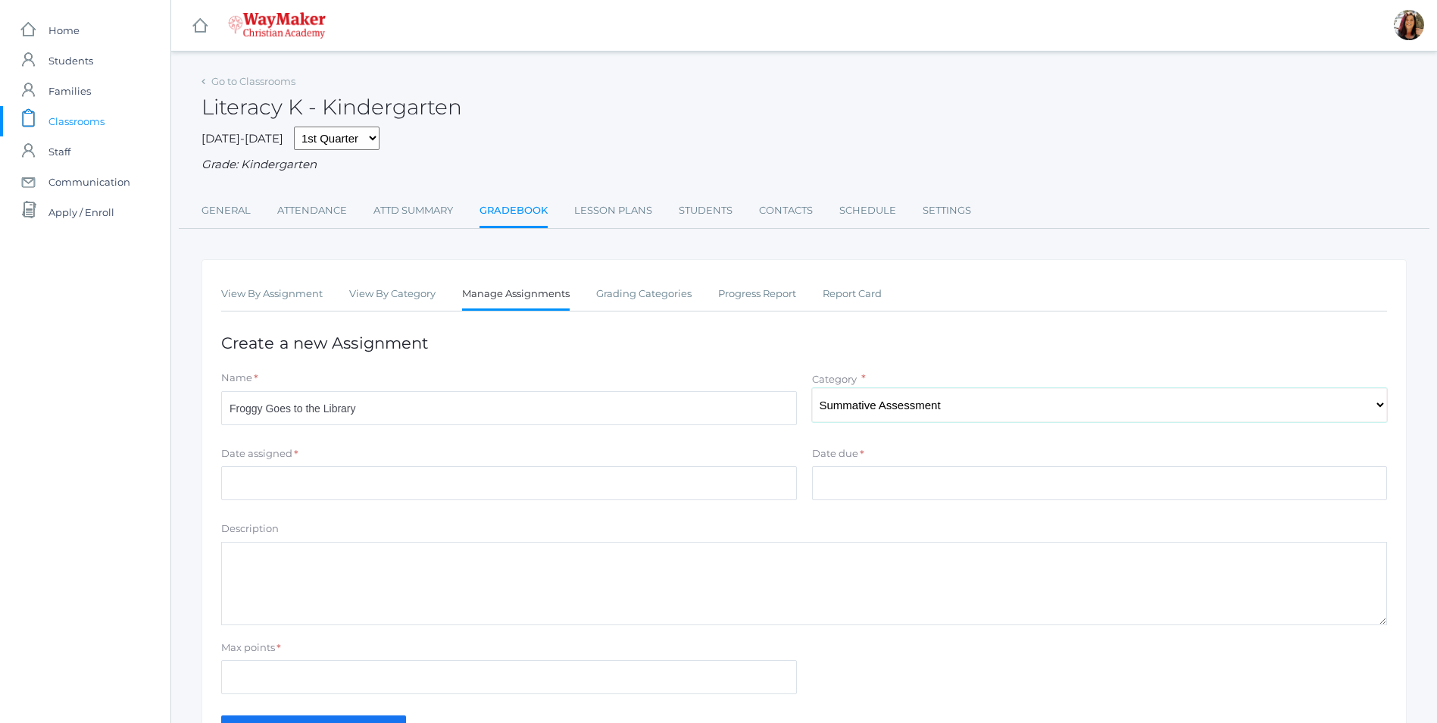
select select "1102"
click at [812, 389] on select "Select One Daily Practice Summative Assessment" at bounding box center [1100, 405] width 576 height 34
click at [268, 481] on input "Date assigned" at bounding box center [509, 483] width 576 height 34
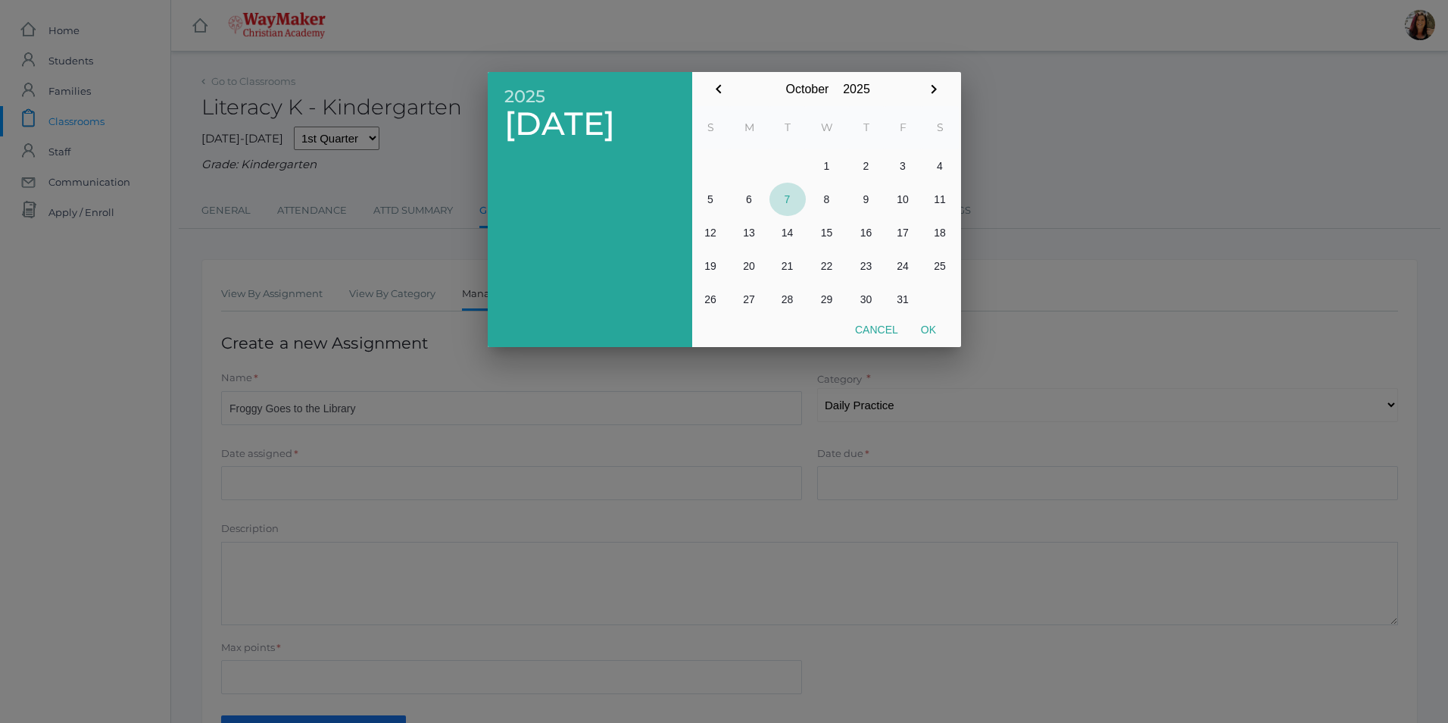
click at [787, 206] on button "7" at bounding box center [788, 199] width 36 height 33
click at [939, 333] on button "Ok" at bounding box center [929, 329] width 38 height 27
type input "[DATE]"
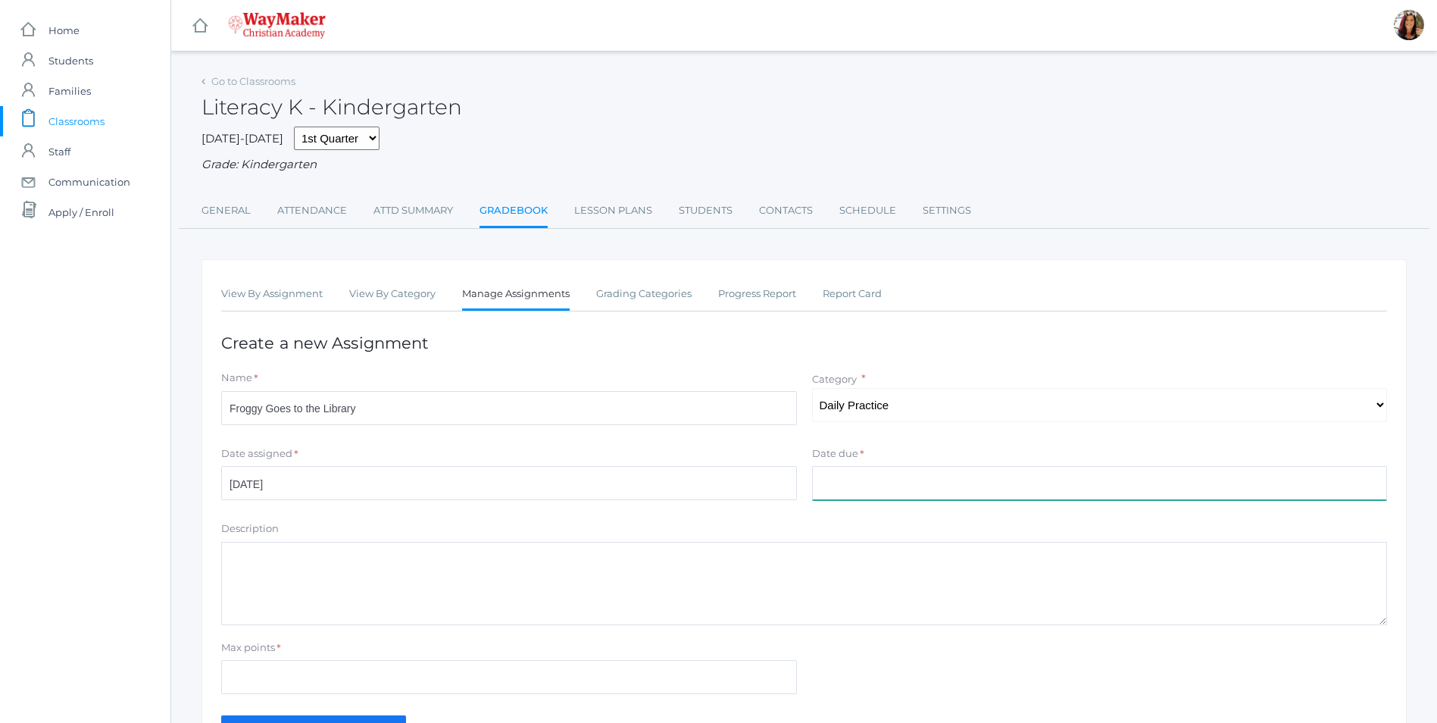
click at [922, 484] on input "Date due" at bounding box center [1100, 483] width 576 height 34
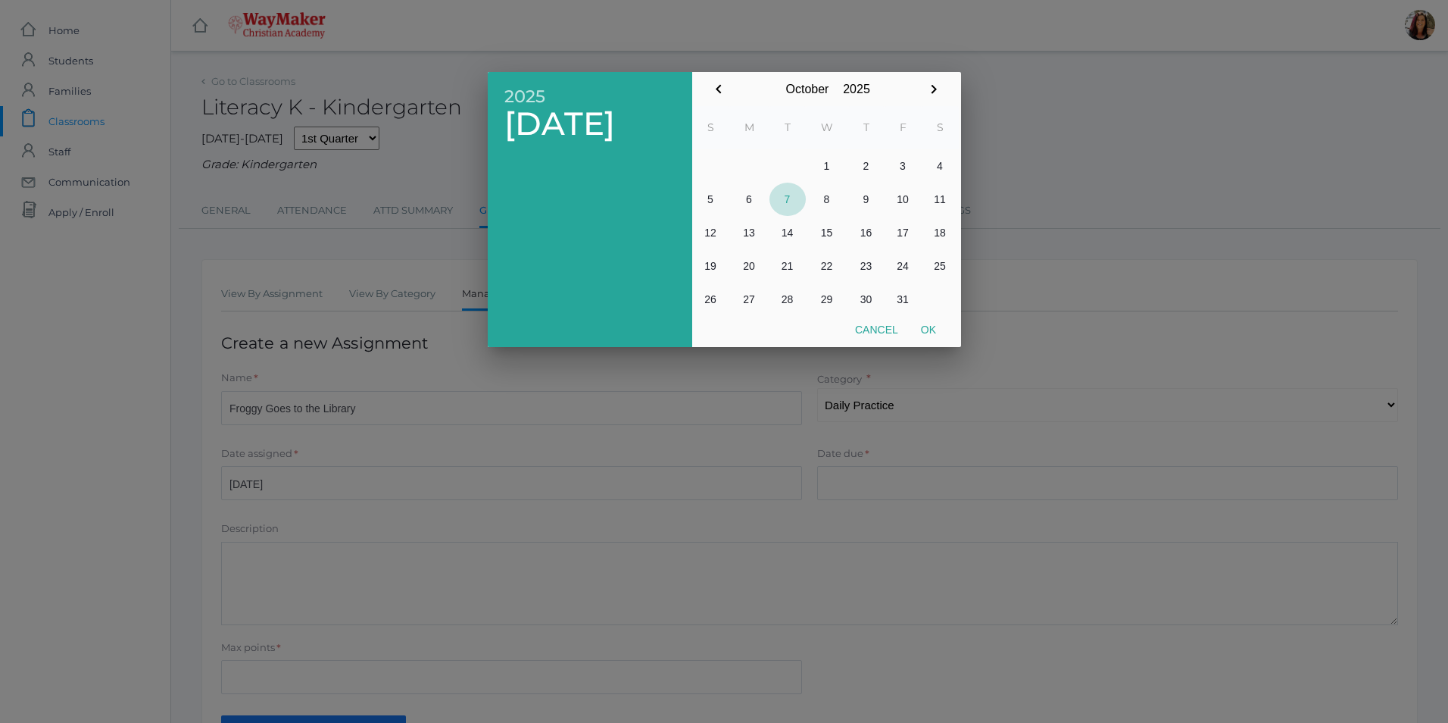
click at [782, 208] on button "7" at bounding box center [788, 199] width 36 height 33
click at [926, 335] on button "Ok" at bounding box center [929, 329] width 38 height 27
type input "[DATE]"
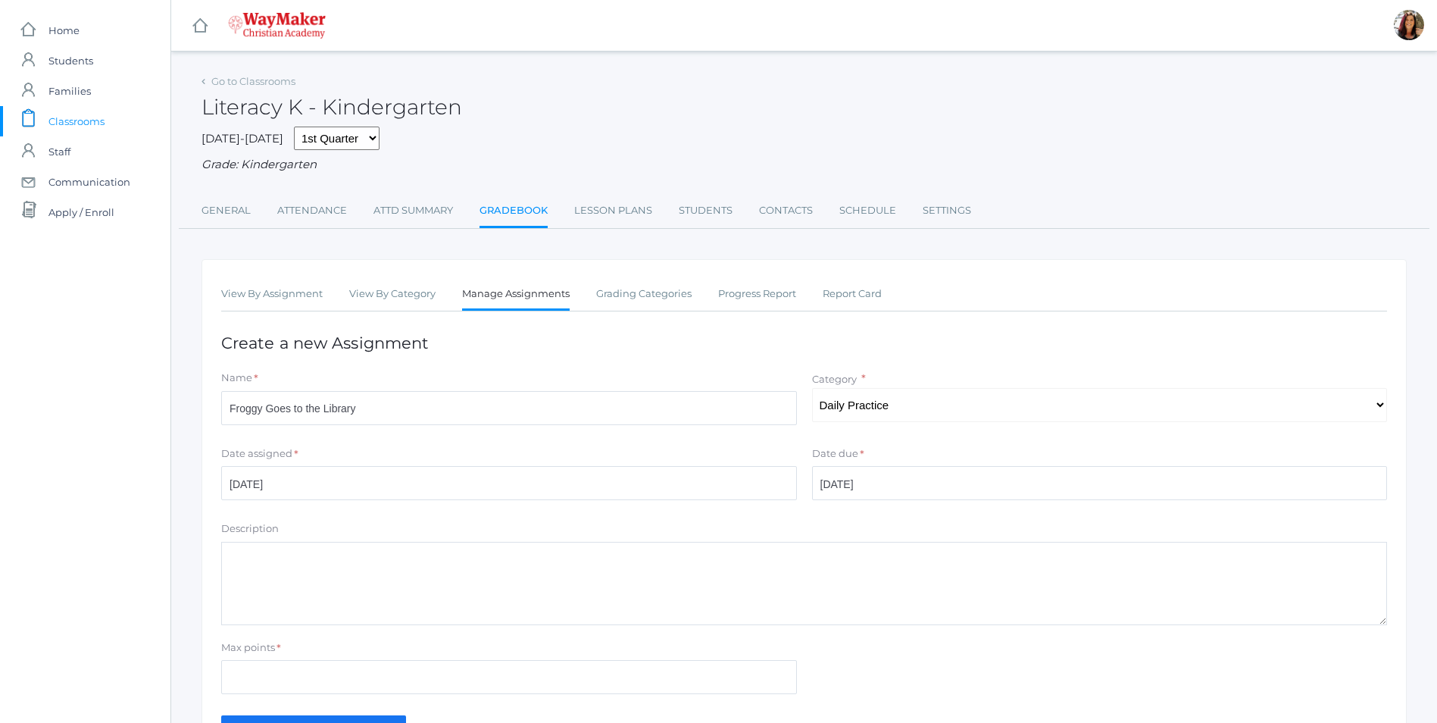
click at [283, 567] on textarea "Description" at bounding box center [804, 583] width 1166 height 83
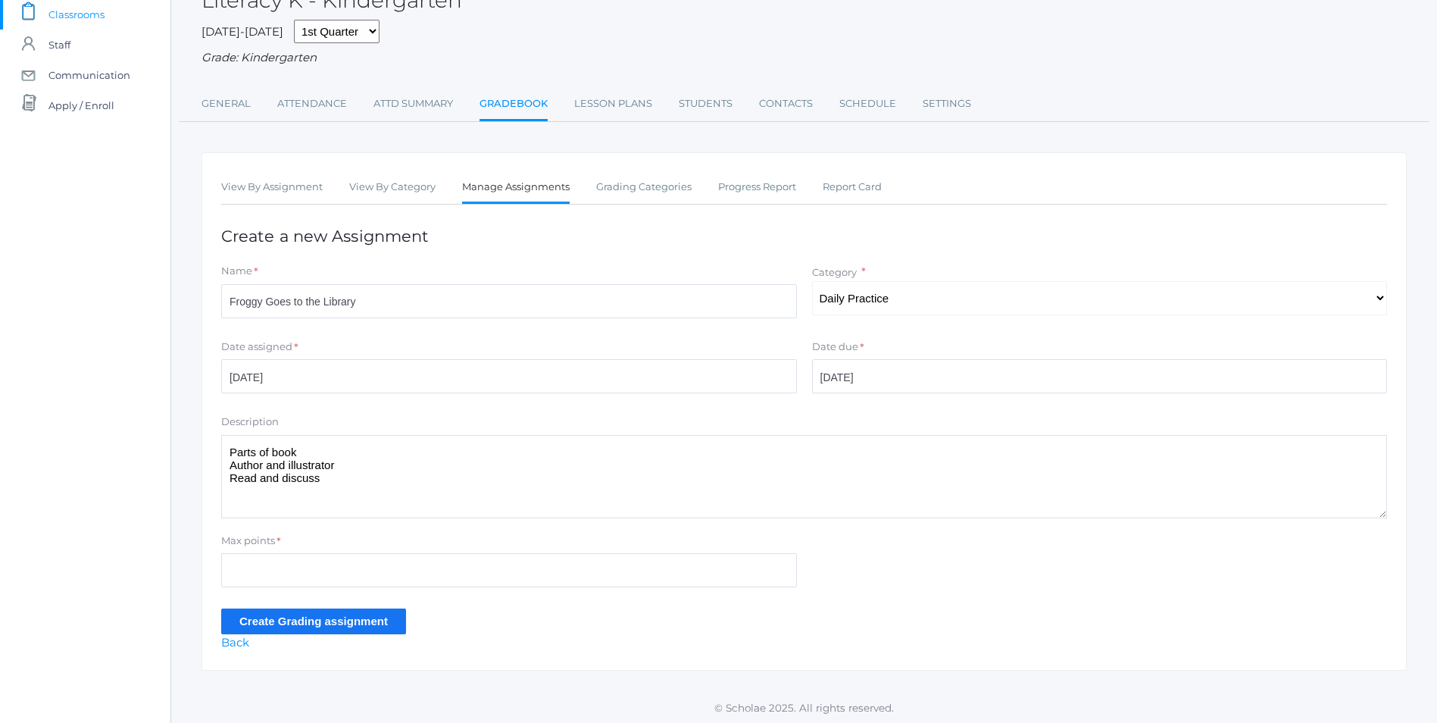
scroll to position [111, 0]
type textarea "Parts of book Author and illustrator Read and discuss"
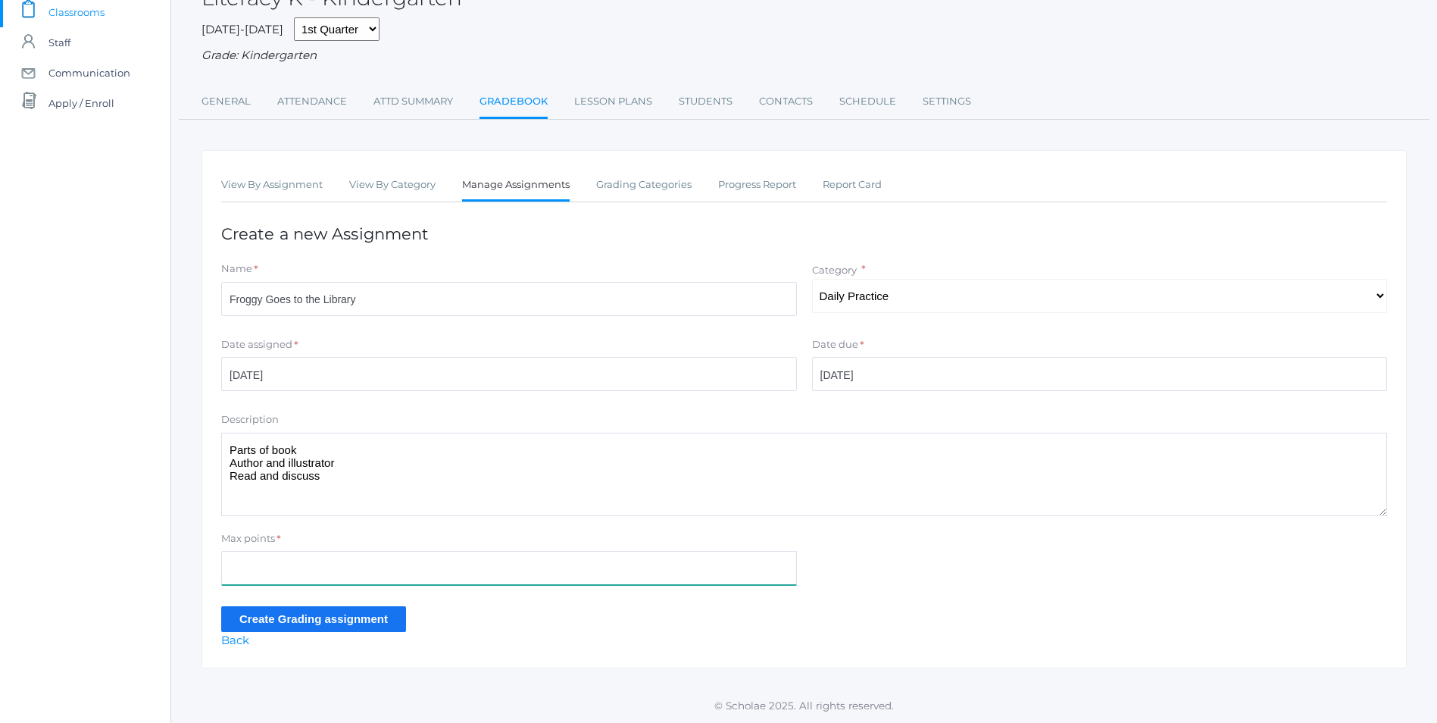
click at [303, 568] on input "Max points" at bounding box center [509, 568] width 576 height 34
type input "10"
click at [345, 622] on input "Create Grading assignment" at bounding box center [313, 618] width 185 height 25
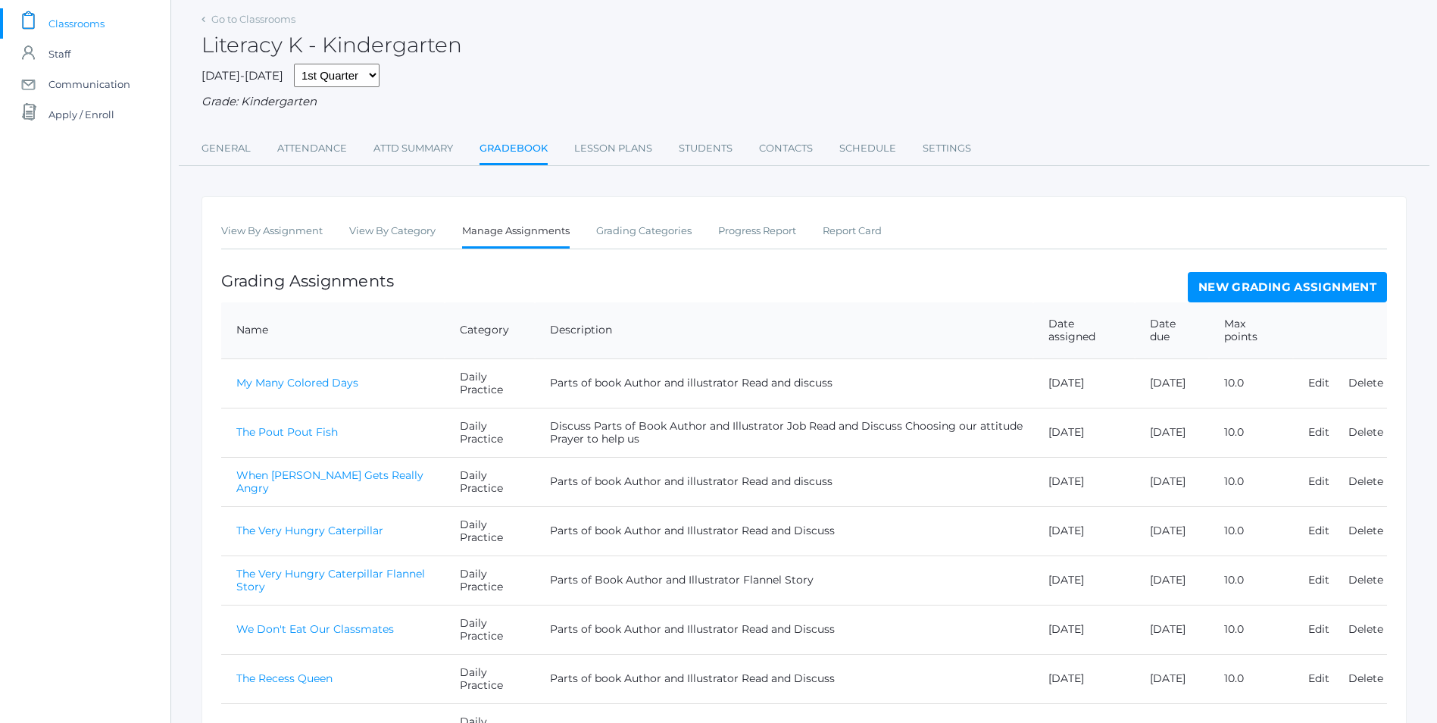
scroll to position [352, 0]
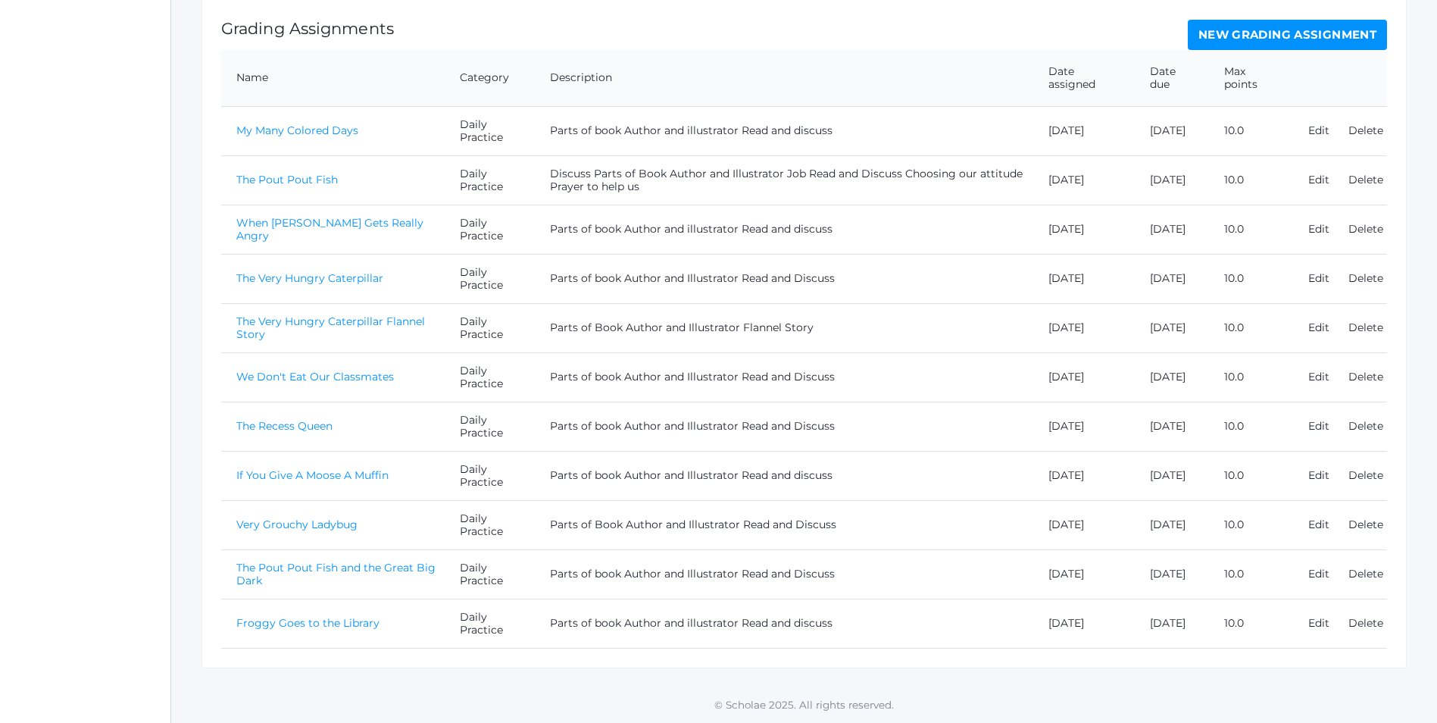
click at [308, 617] on link "Froggy Goes to the Library" at bounding box center [307, 623] width 143 height 14
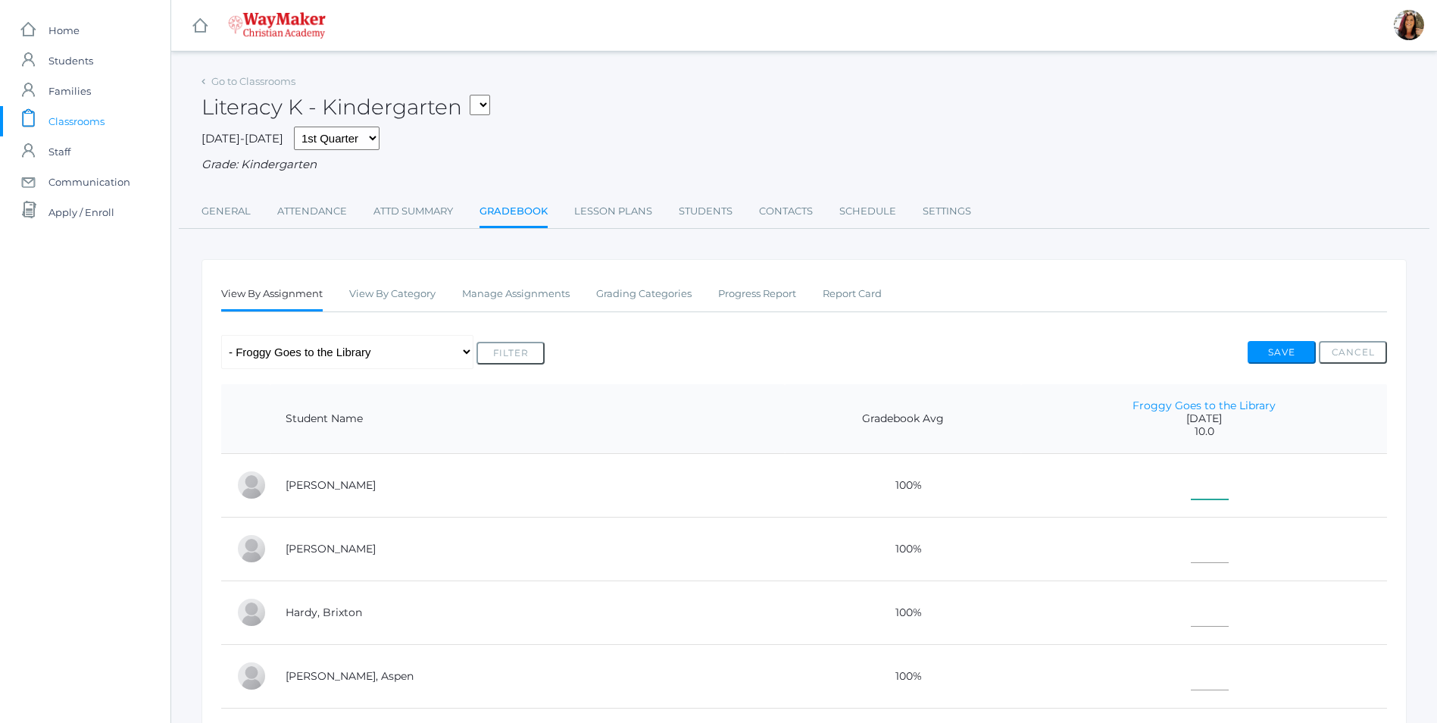
click at [1191, 480] on input"] "text" at bounding box center [1210, 482] width 38 height 34
type input"] "10"
click at [1191, 557] on input"] "text" at bounding box center [1210, 546] width 38 height 34
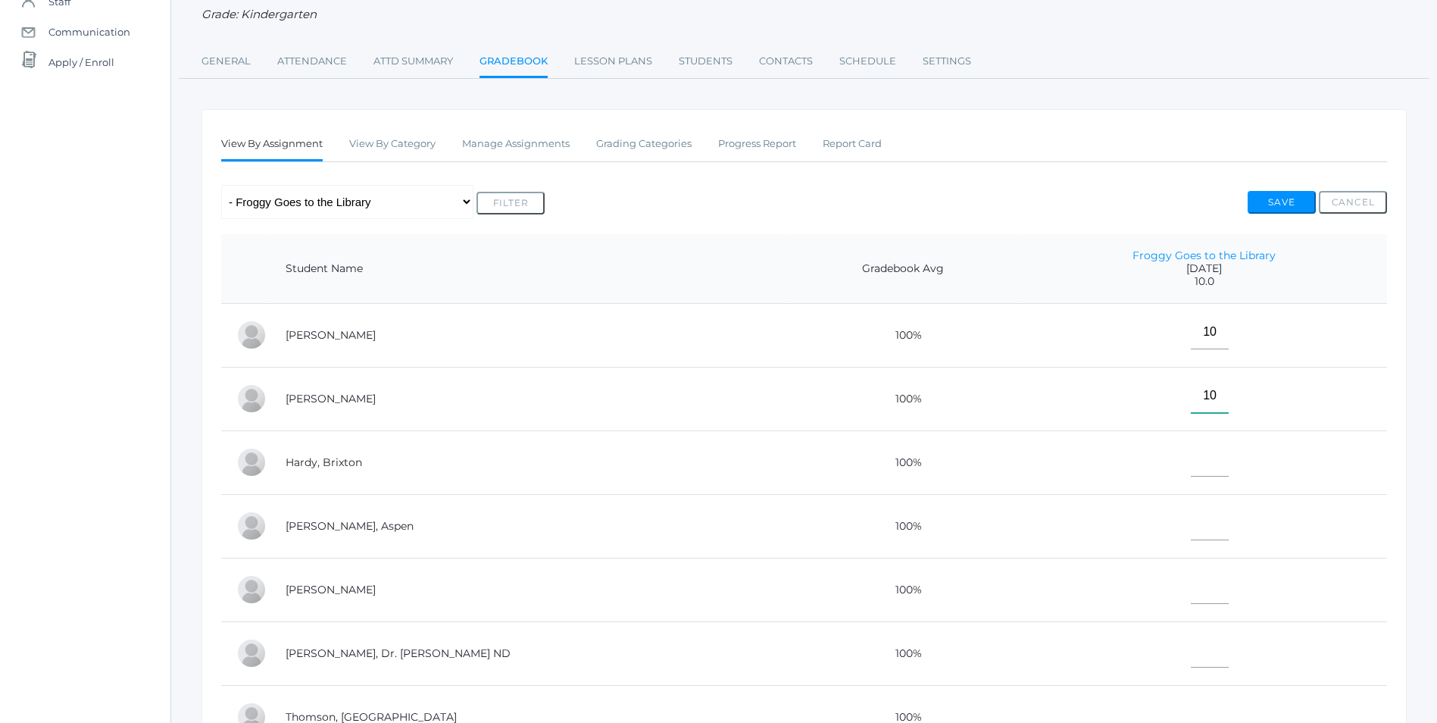
scroll to position [152, 0]
type input"] "10"
click at [1194, 472] on input"] "text" at bounding box center [1210, 458] width 38 height 34
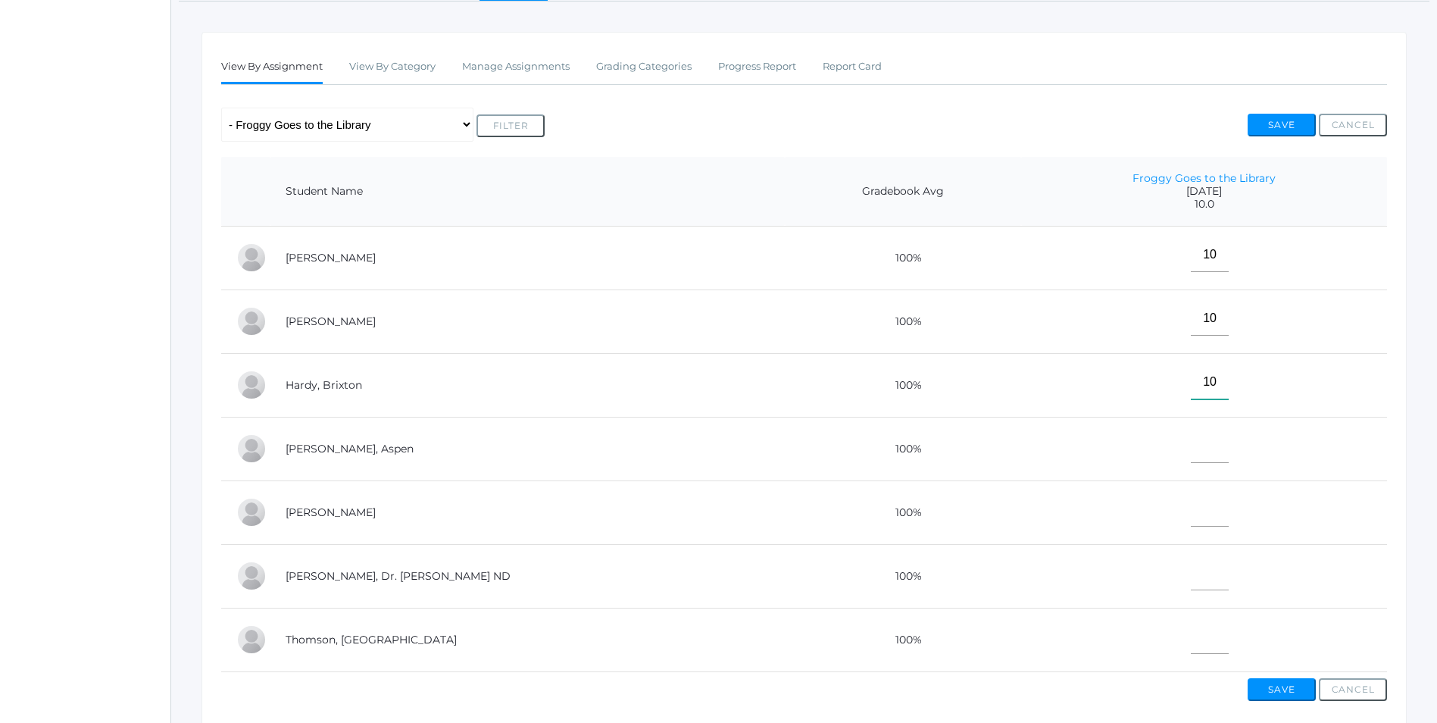
type input"] "10"
click at [1195, 453] on input"] "text" at bounding box center [1210, 446] width 38 height 34
type input"] "E"
click at [1191, 573] on input"] "text" at bounding box center [1210, 573] width 38 height 34
type input"] "10"
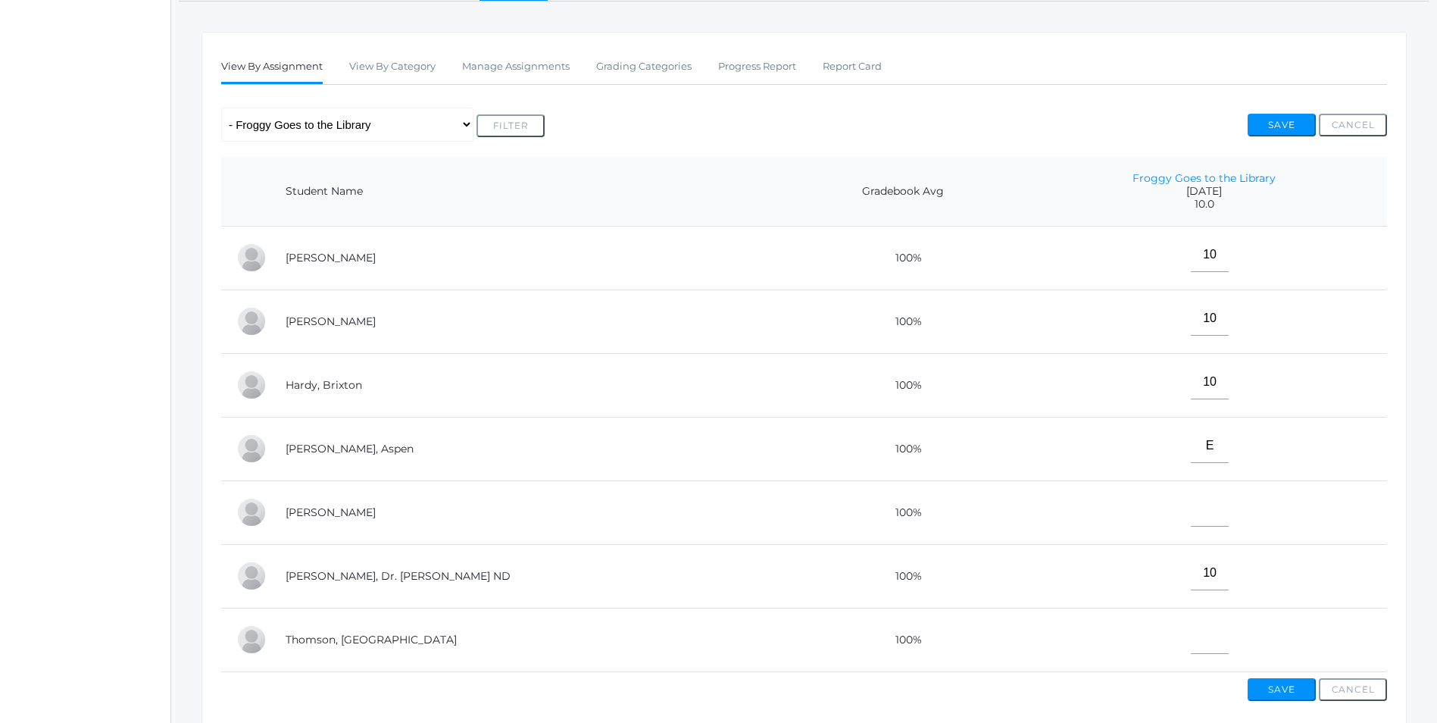
click at [1164, 639] on td at bounding box center [1204, 640] width 366 height 64
click at [1204, 641] on td at bounding box center [1204, 640] width 366 height 64
click at [1193, 645] on input"] "text" at bounding box center [1210, 637] width 38 height 34
type input"] "10"
click at [1309, 700] on button "Save" at bounding box center [1282, 689] width 68 height 23
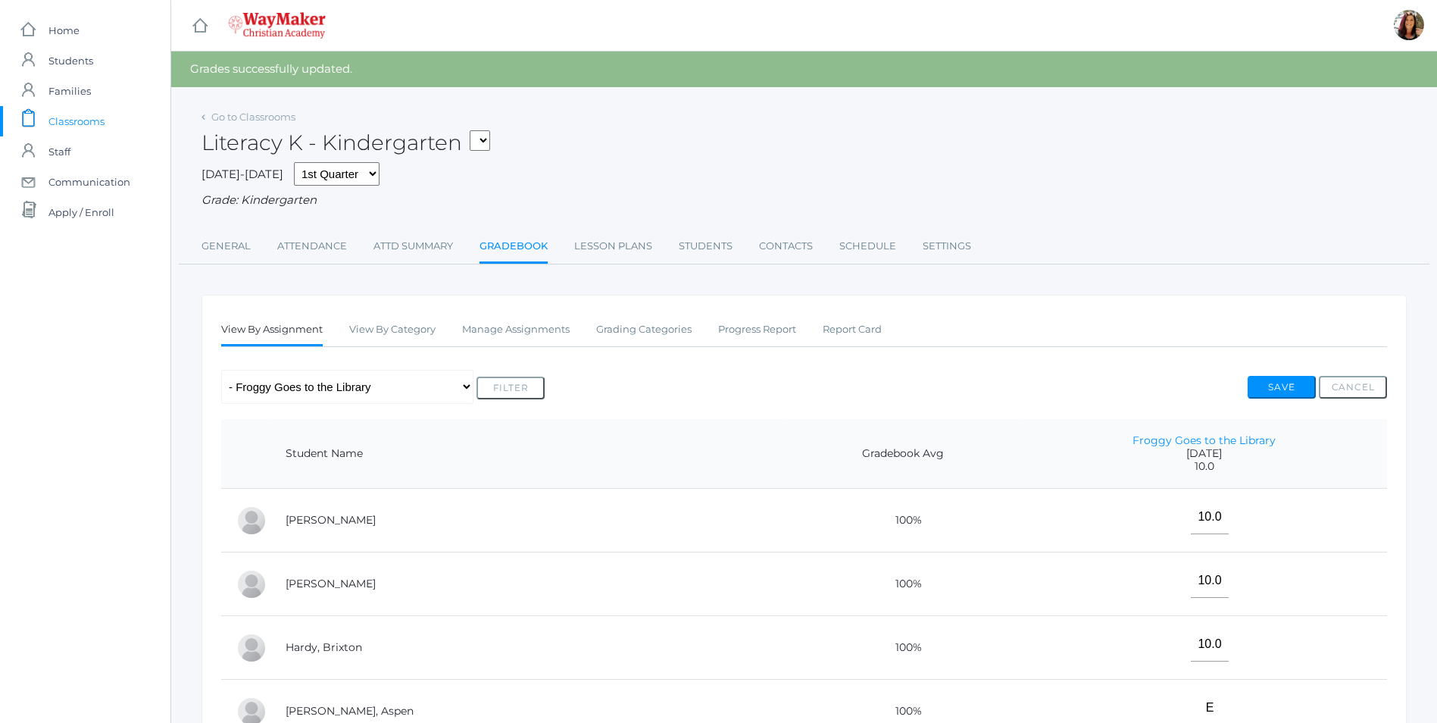
click at [489, 136] on select "KINDER - Phonics K Kindergarten KINDER - Literacy K Kindergarten KINDER - [DEMO…" at bounding box center [480, 140] width 20 height 20
select select "2556"
click at [475, 130] on select "KINDER - Phonics K Kindergarten KINDER - Literacy K Kindergarten KINDER - [DEMO…" at bounding box center [480, 140] width 20 height 20
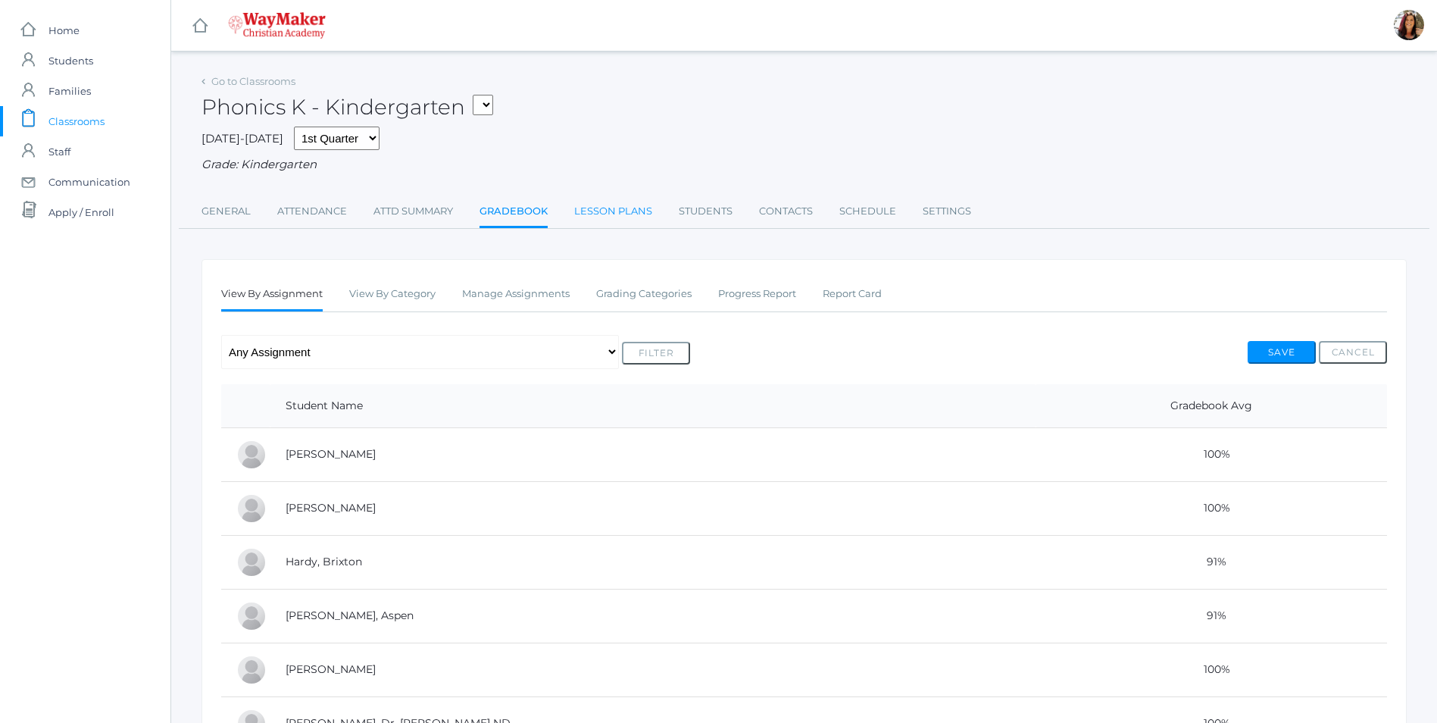
click at [626, 216] on link "Lesson Plans" at bounding box center [613, 211] width 78 height 30
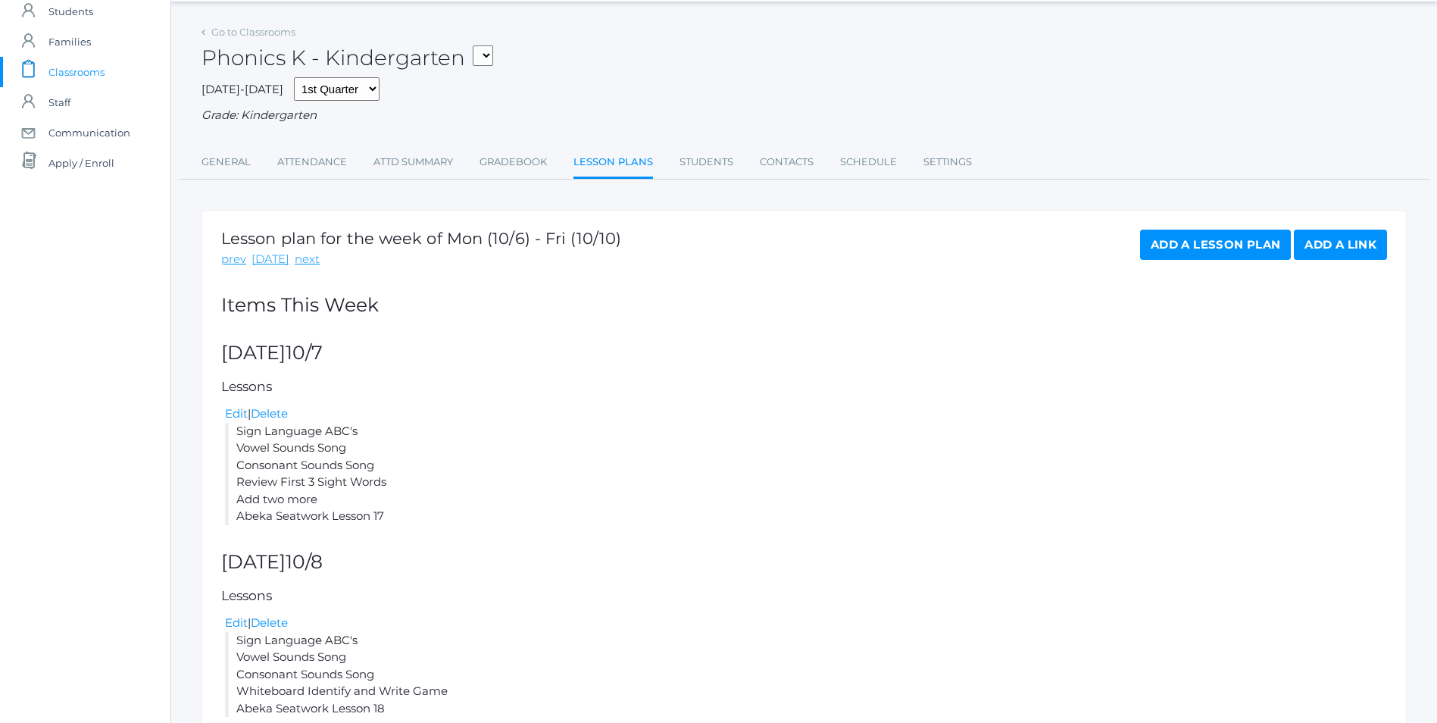
scroll to position [76, 0]
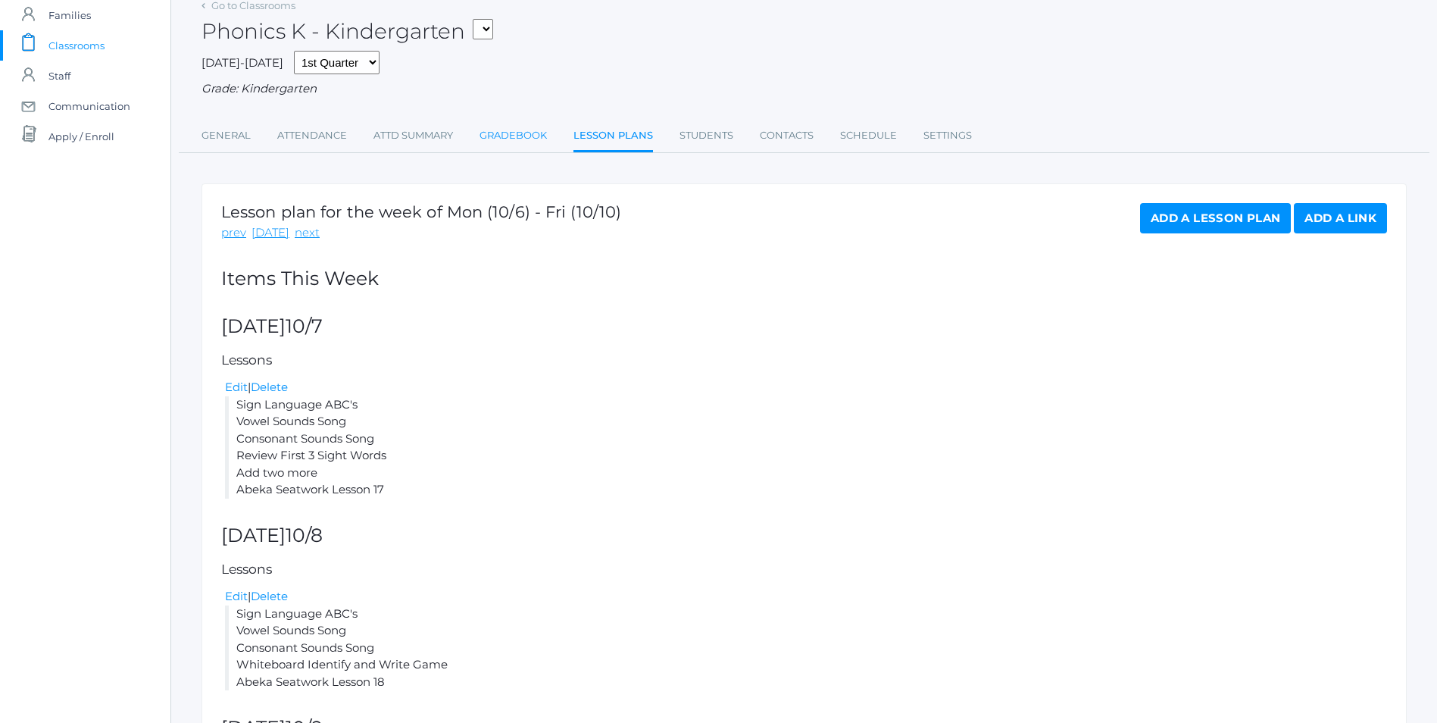
click at [521, 140] on link "Gradebook" at bounding box center [513, 135] width 67 height 30
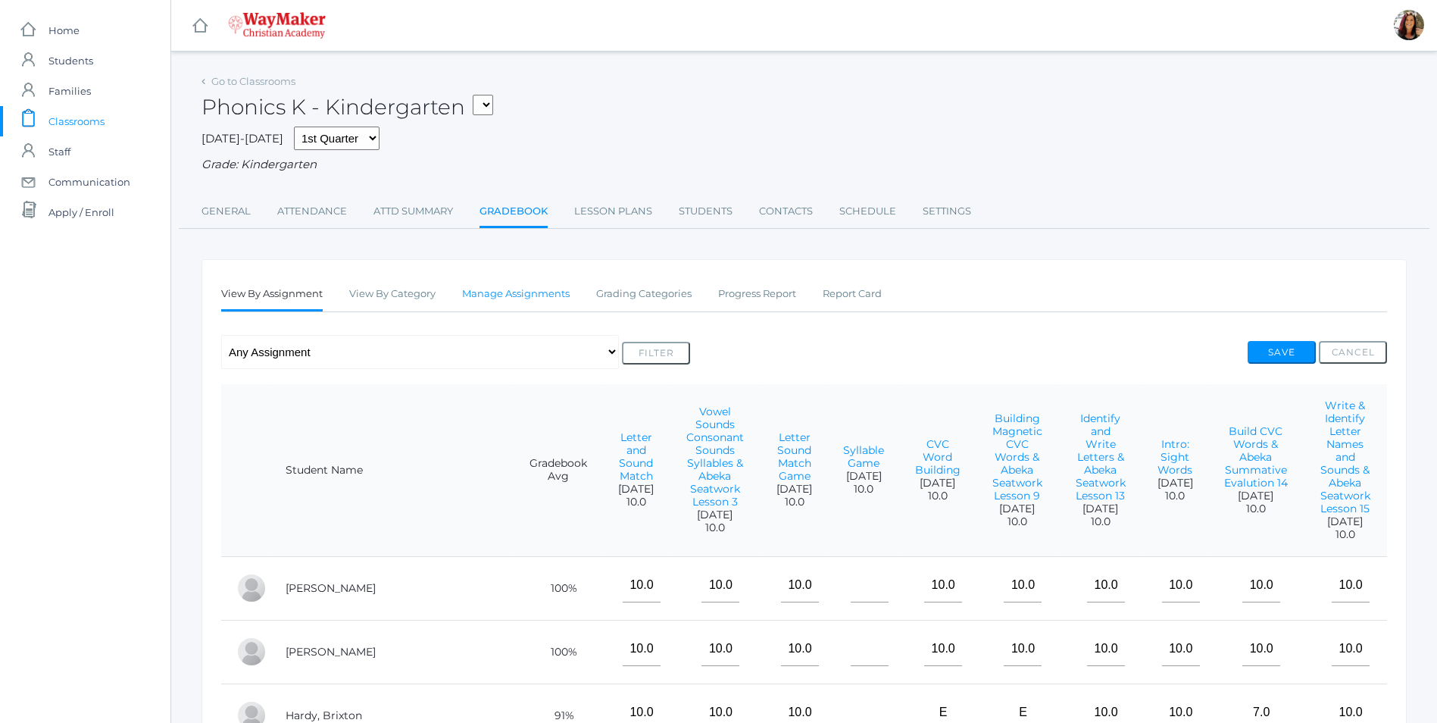
click at [521, 299] on link "Manage Assignments" at bounding box center [516, 294] width 108 height 30
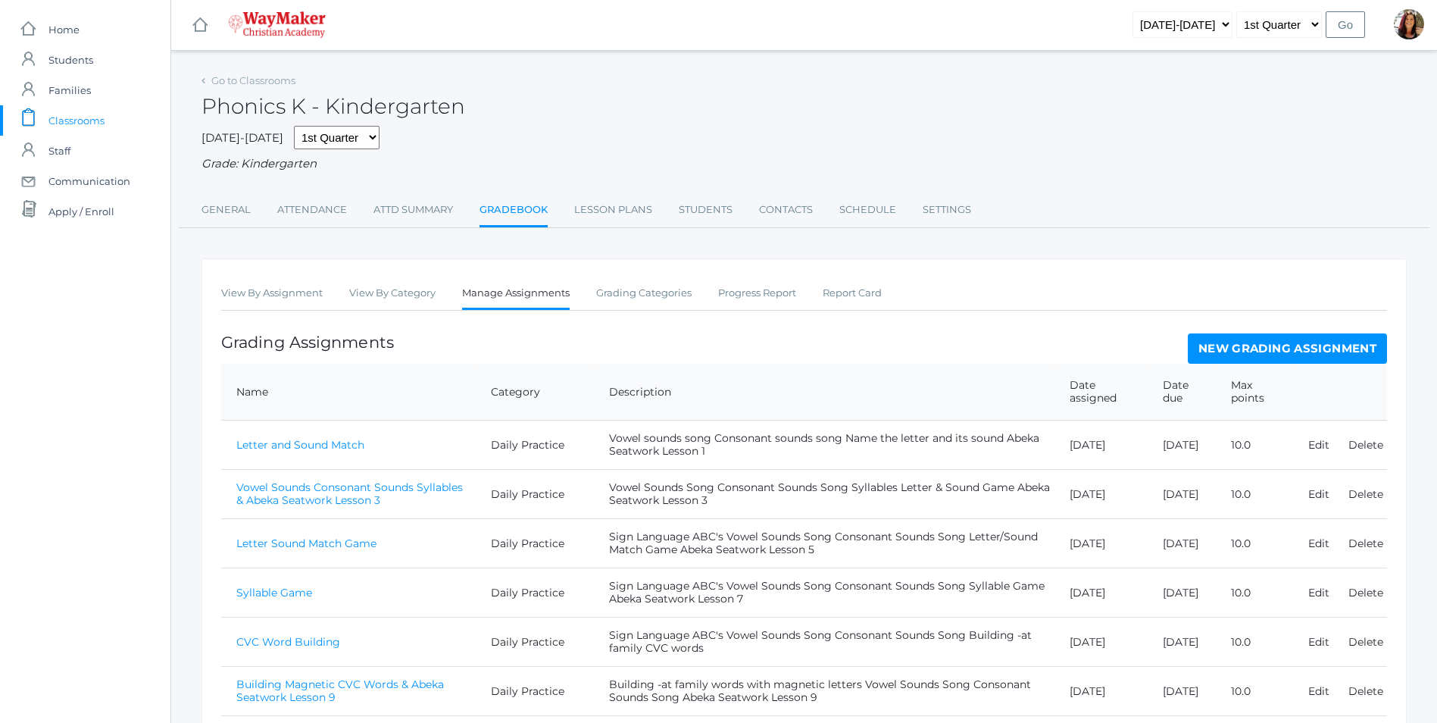
scroll to position [268, 0]
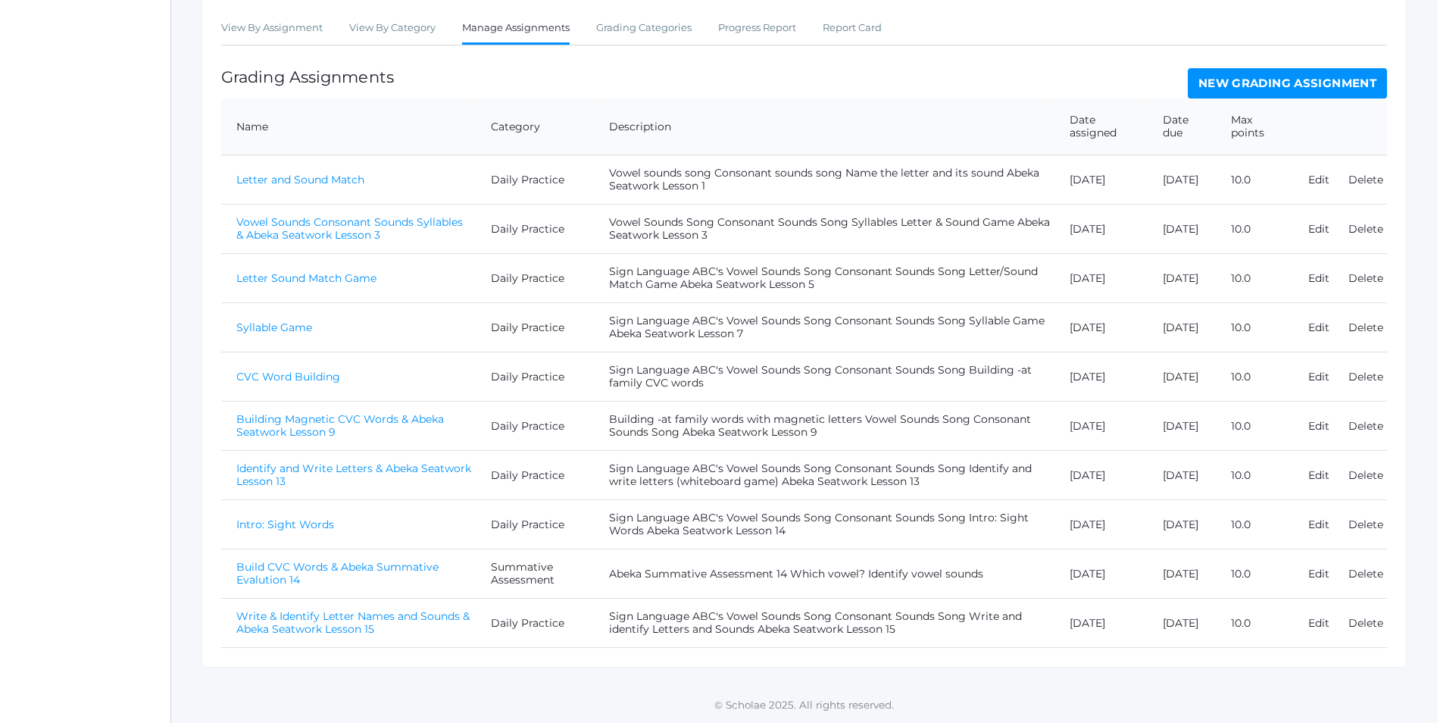
click at [1323, 84] on link "New Grading Assignment" at bounding box center [1287, 83] width 199 height 30
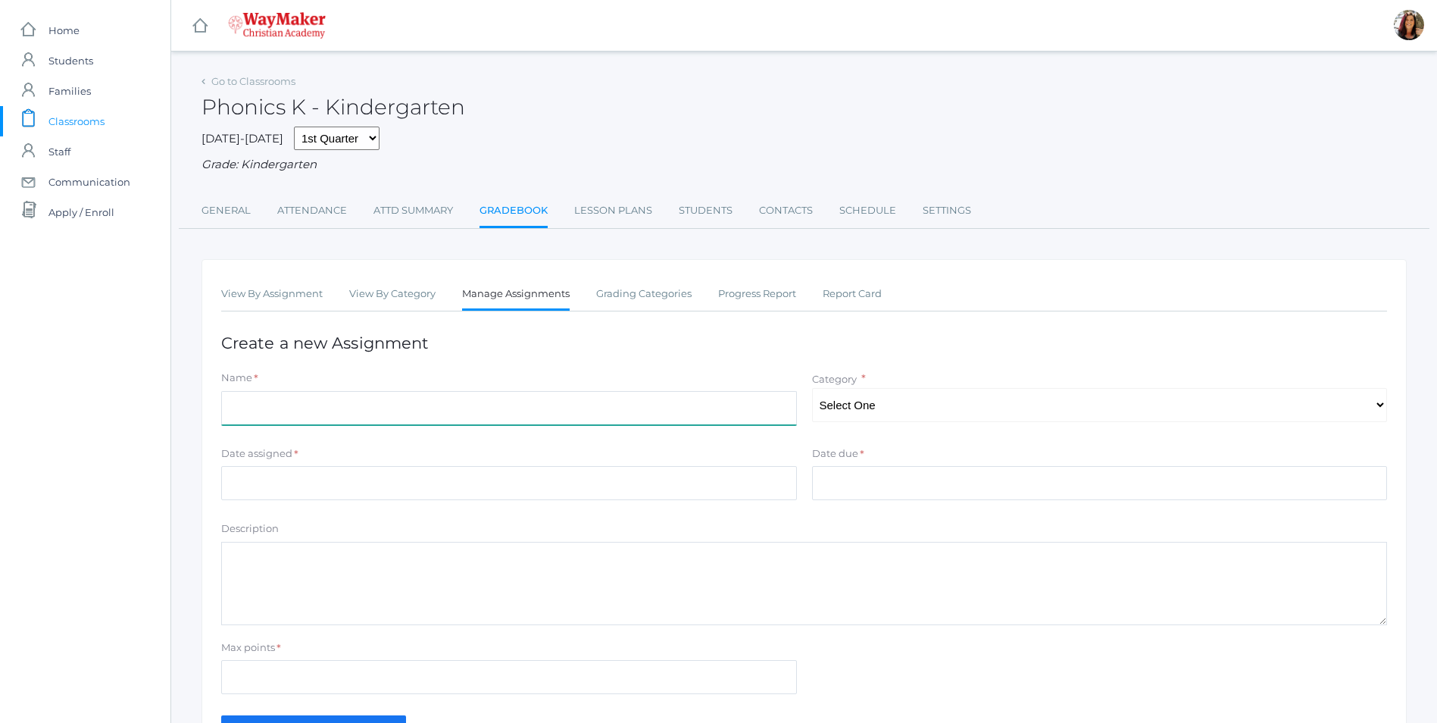
click at [334, 420] on input "Name" at bounding box center [509, 408] width 576 height 34
type input "Quarter 1 Sight Words & Abeka Seatwork Lesson17"
click at [1379, 402] on select "Select One Daily Practice Summative Assessment" at bounding box center [1100, 405] width 576 height 34
select select "1104"
click at [812, 389] on select "Select One Daily Practice Summative Assessment" at bounding box center [1100, 405] width 576 height 34
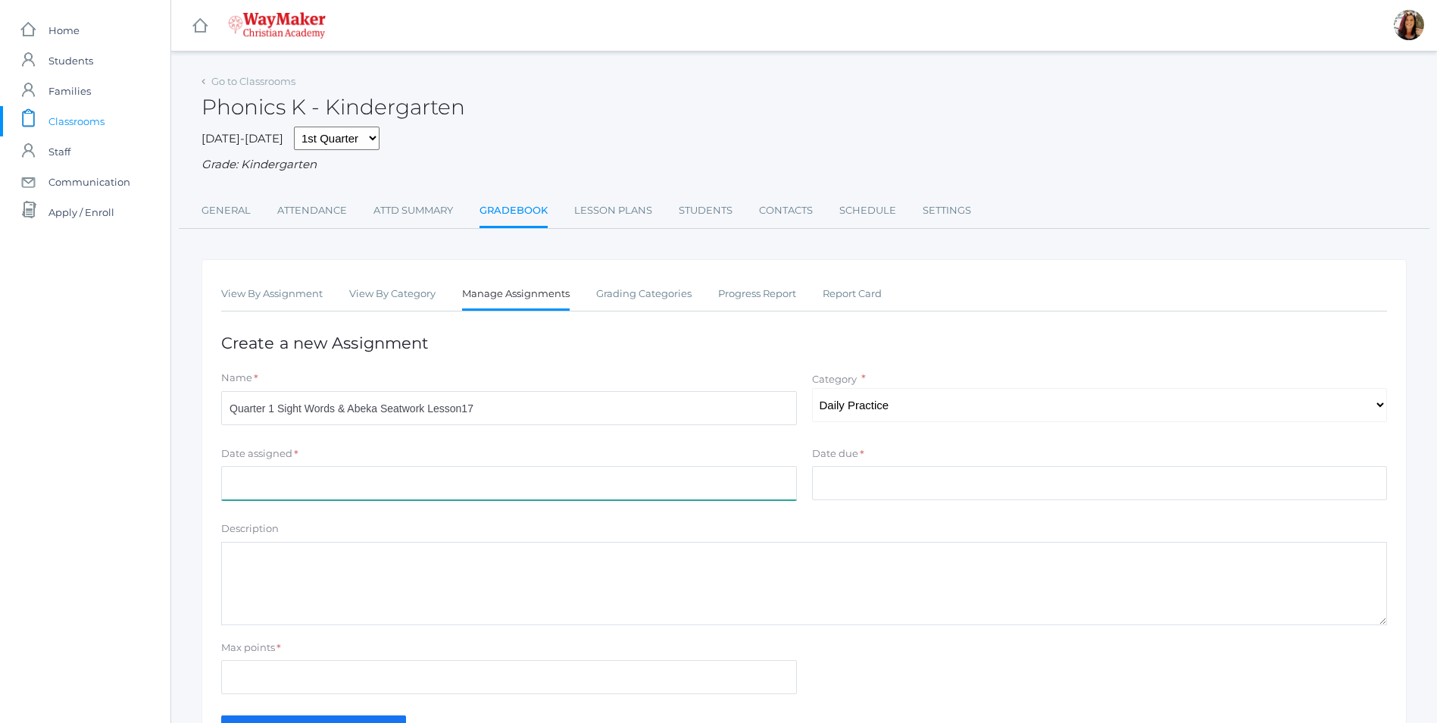
click at [296, 500] on input "Date assigned" at bounding box center [509, 483] width 576 height 34
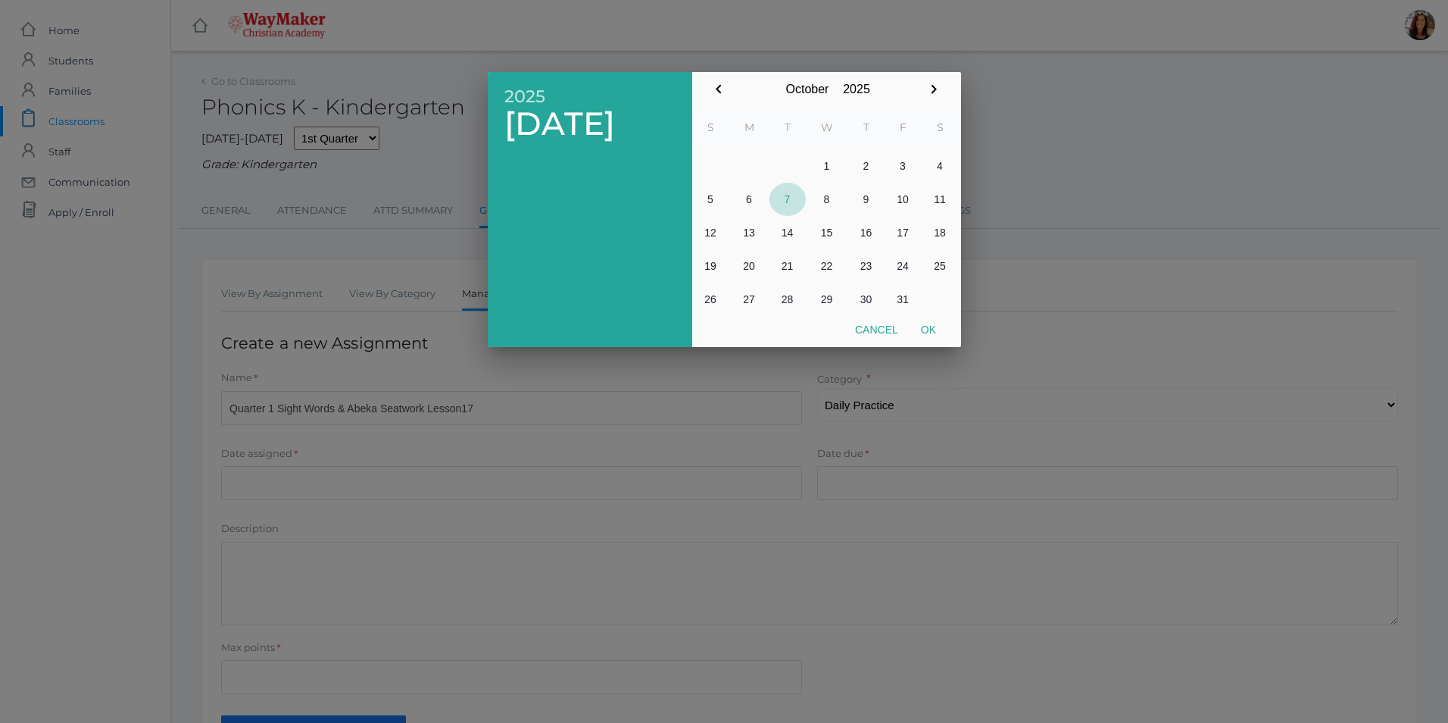
click at [792, 199] on button "7" at bounding box center [788, 199] width 36 height 33
click at [938, 333] on button "Ok" at bounding box center [929, 329] width 38 height 27
type input "2025-10-07"
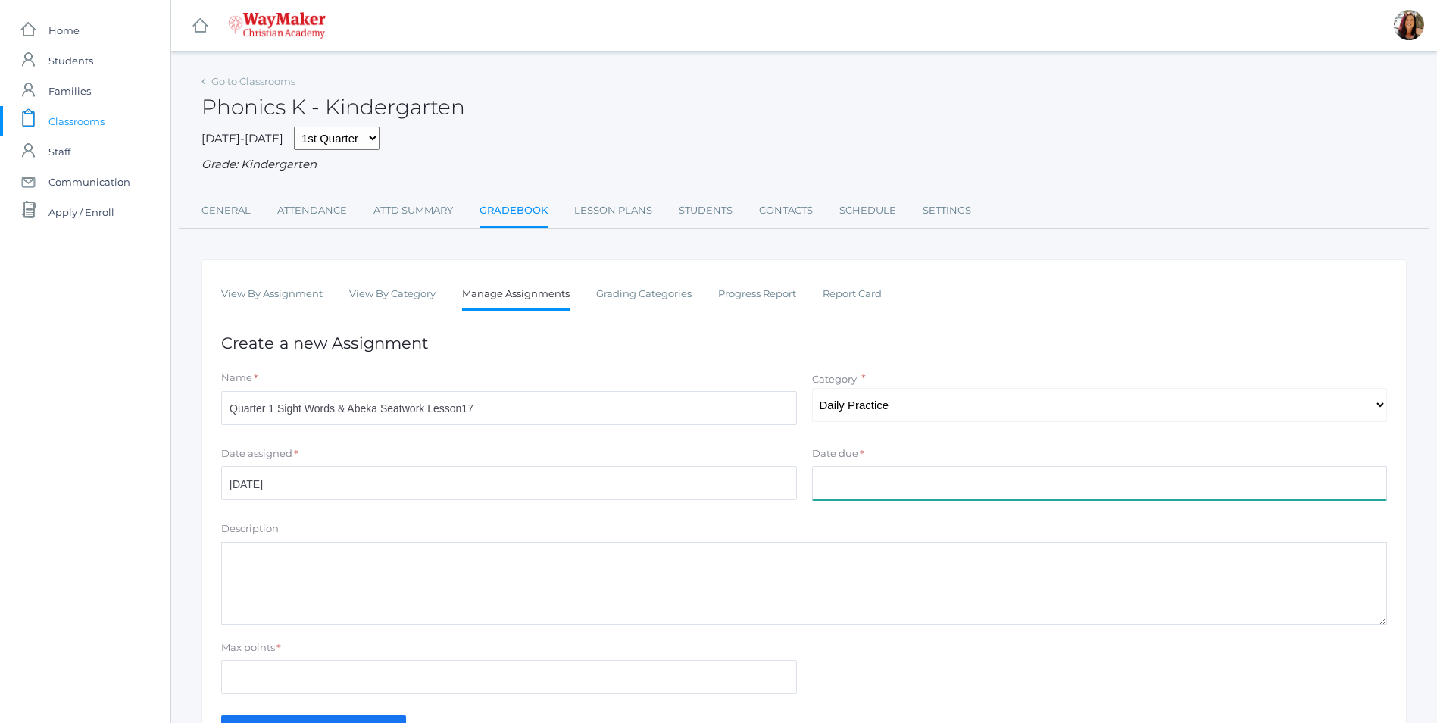
click at [857, 474] on input "Date due" at bounding box center [1100, 483] width 576 height 34
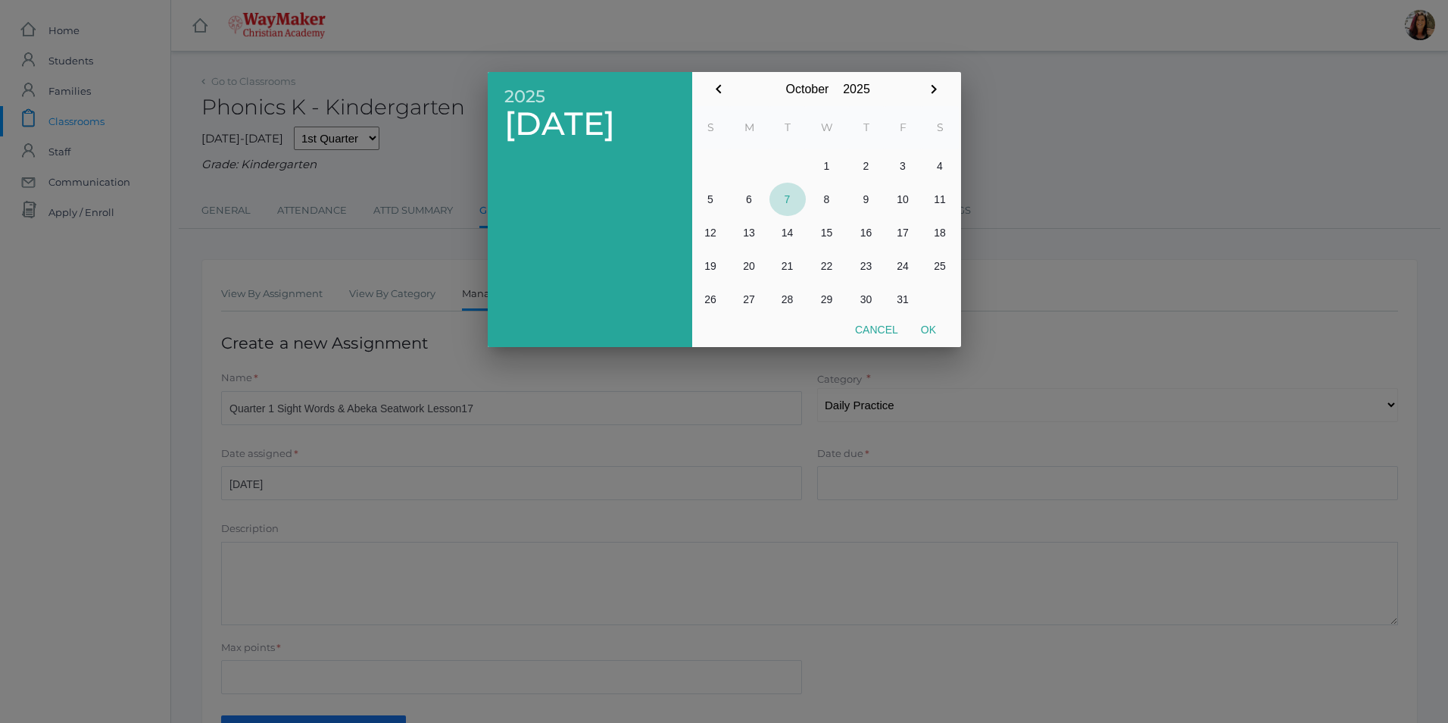
click at [786, 198] on button "7" at bounding box center [788, 199] width 36 height 33
click at [933, 332] on button "Ok" at bounding box center [929, 329] width 38 height 27
type input "2025-10-07"
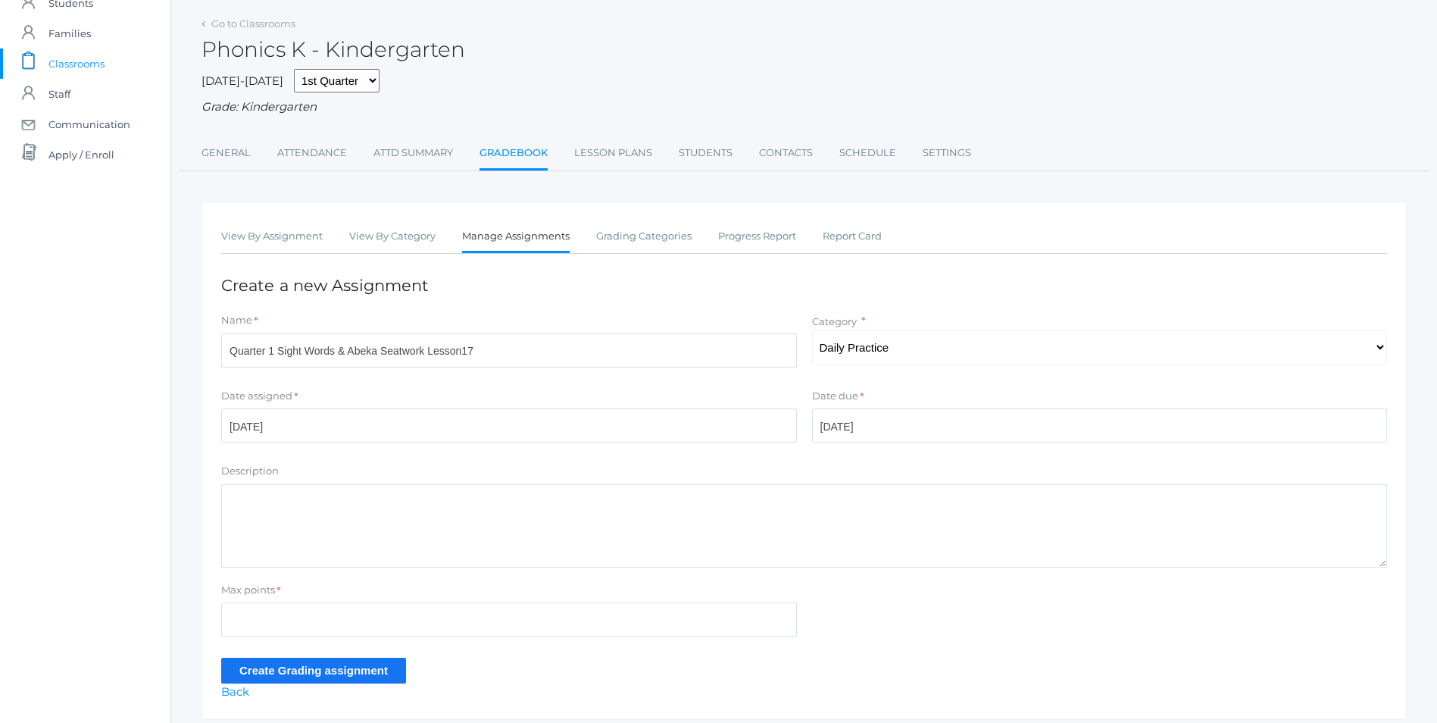
scroll to position [111, 0]
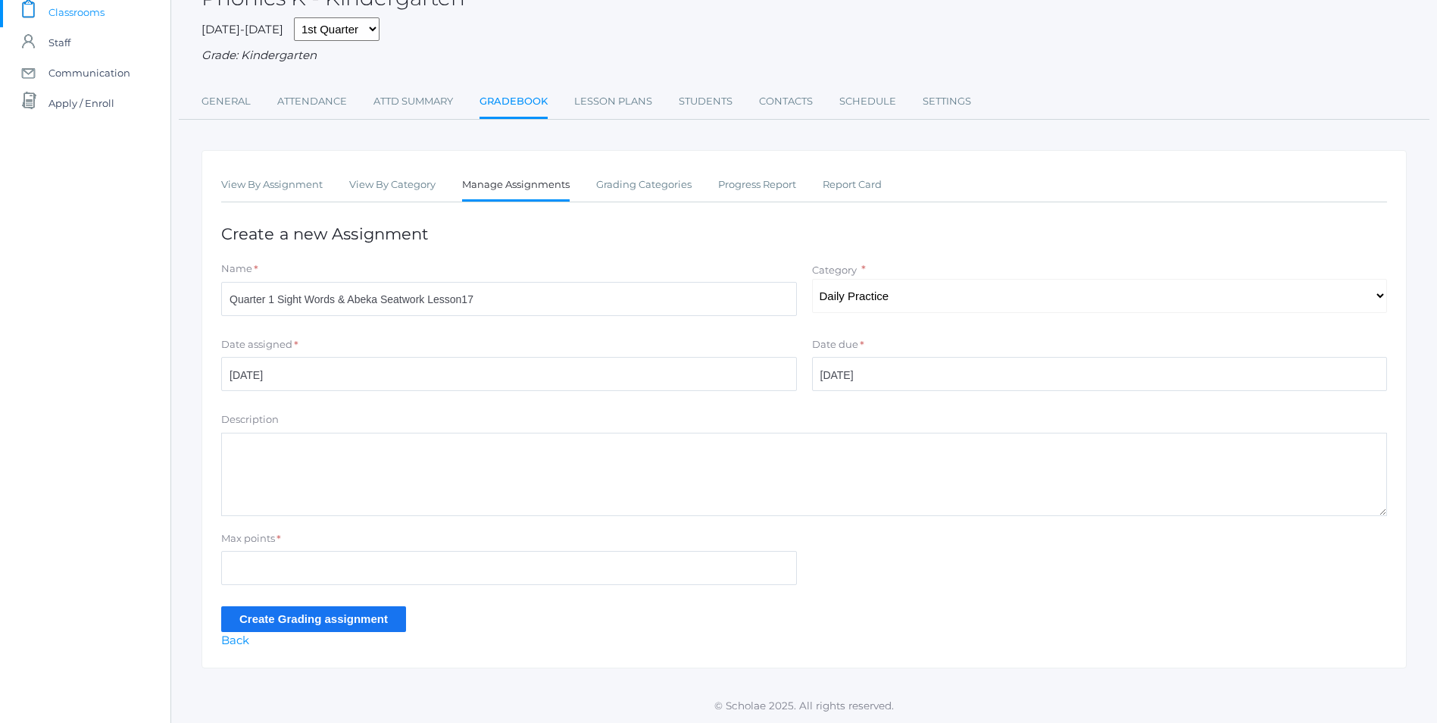
click at [341, 448] on textarea "Description" at bounding box center [804, 474] width 1166 height 83
type textarea "S"
click at [414, 451] on textarea "Sight Words "the, a, i, to, is"" at bounding box center [804, 474] width 1166 height 83
type textarea "Sight Words "the, a, I, is, to Abeka Seatwork Lesson 17"
click at [321, 618] on input "Create Grading assignment" at bounding box center [313, 618] width 185 height 25
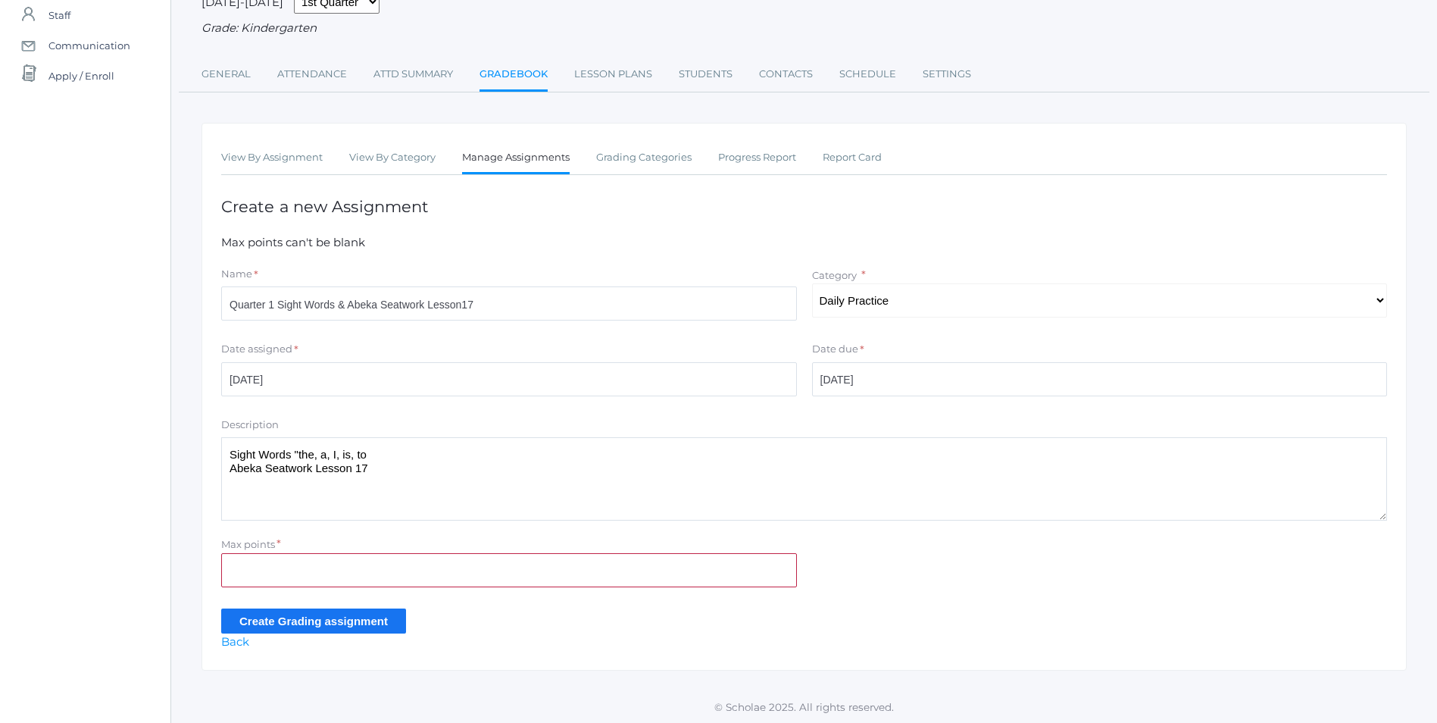
scroll to position [141, 0]
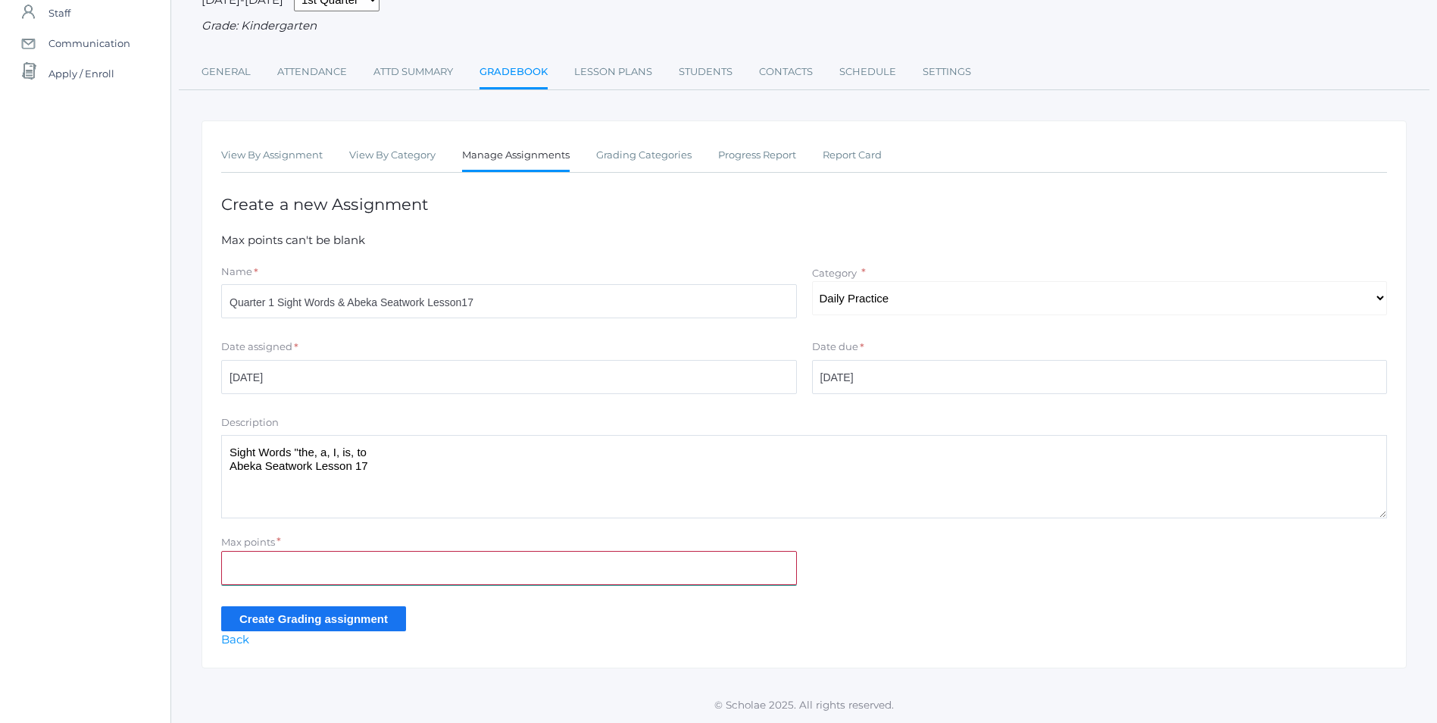
click at [320, 562] on input "Max points" at bounding box center [509, 568] width 576 height 34
type input "10"
click at [270, 616] on input "Create Grading assignment" at bounding box center [313, 618] width 185 height 25
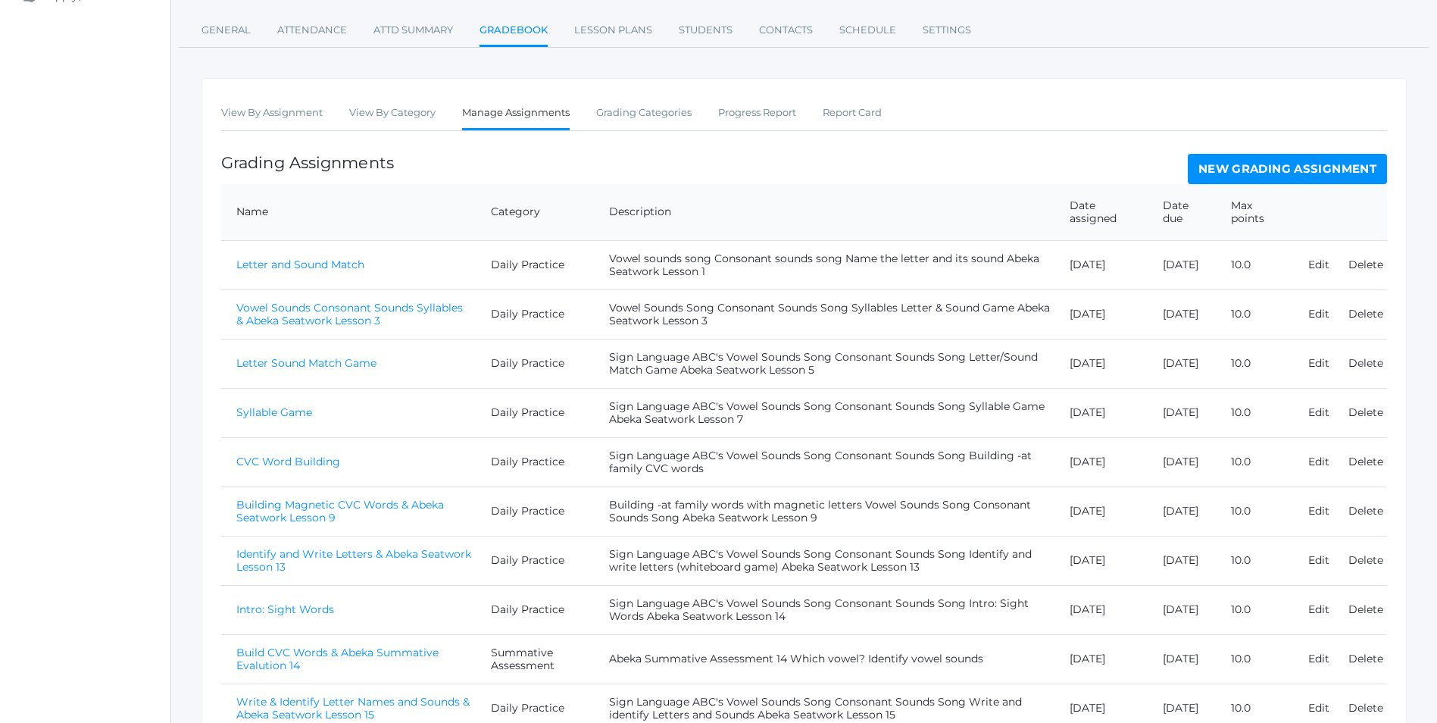
scroll to position [352, 0]
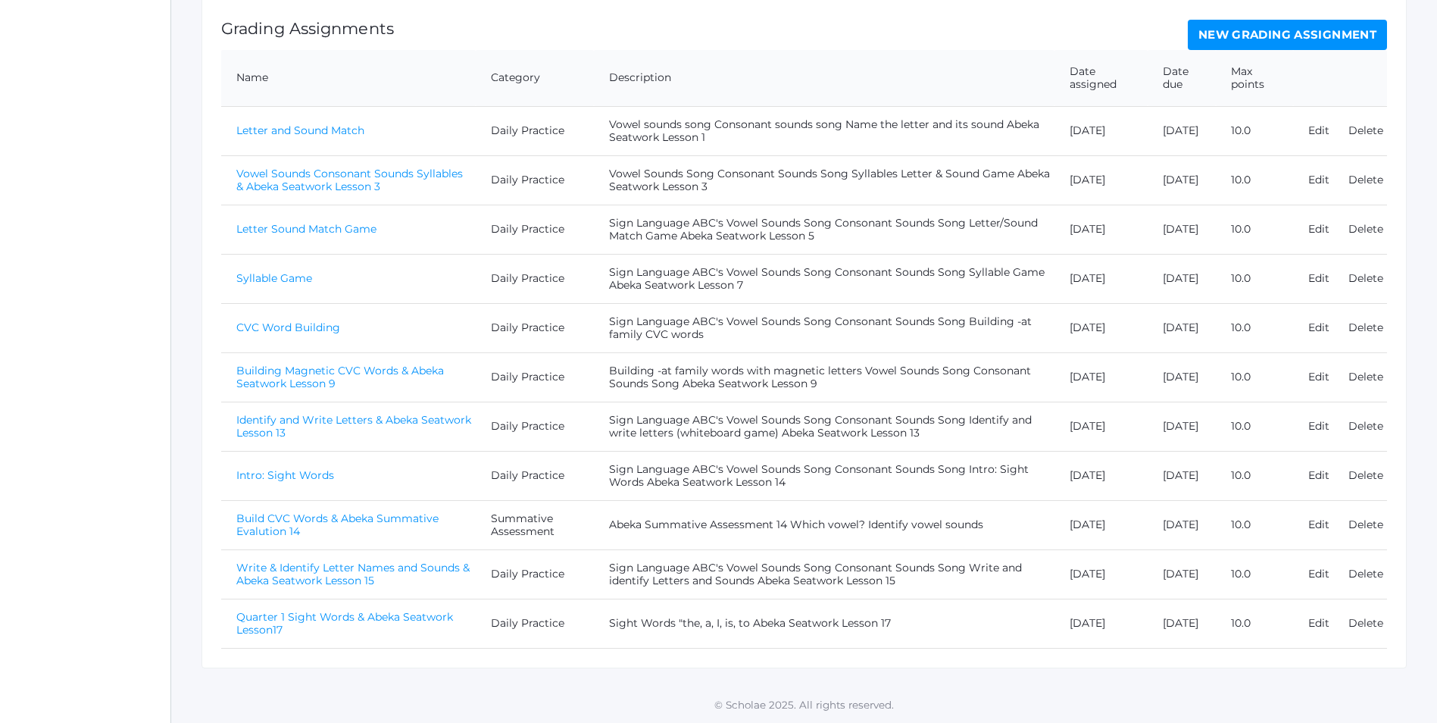
click at [297, 617] on link "Quarter 1 Sight Words & Abeka Seatwork Lesson17" at bounding box center [344, 623] width 217 height 27
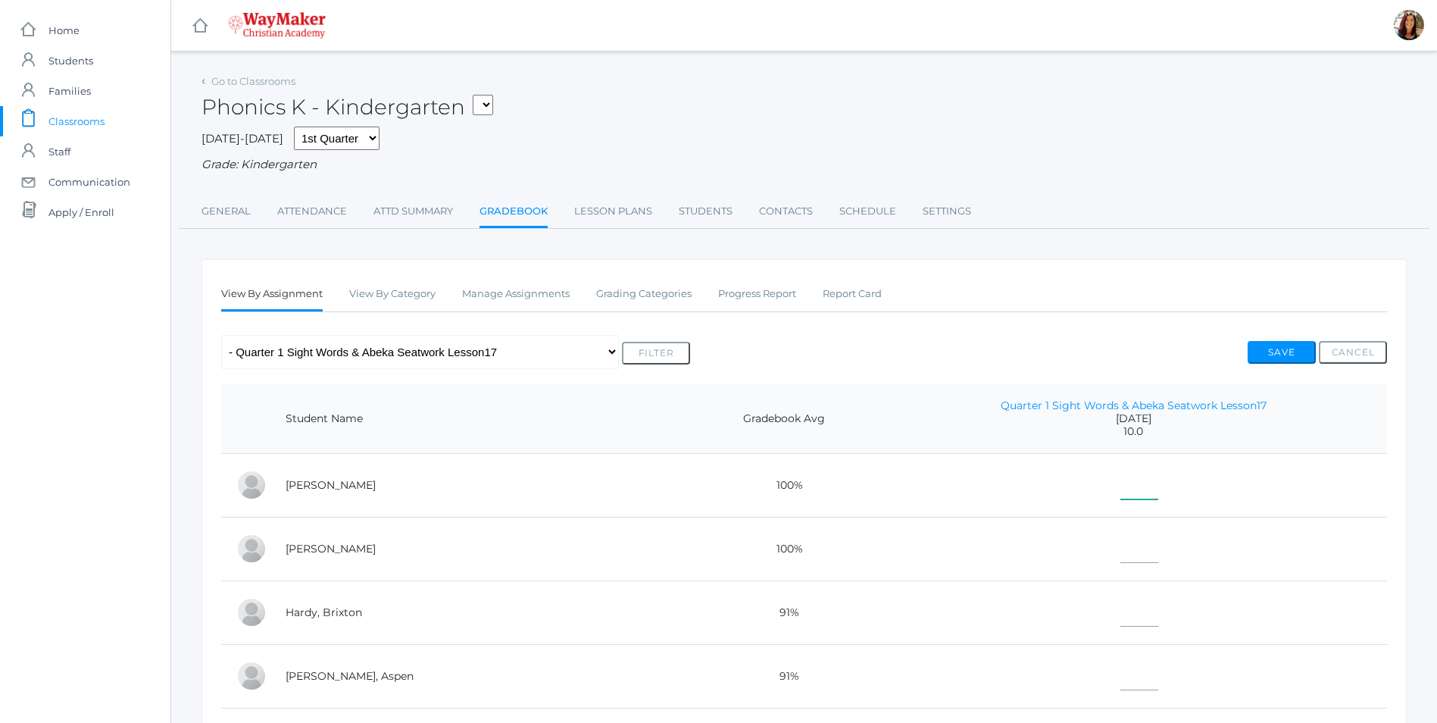
click at [1120, 492] on input"] "text" at bounding box center [1139, 482] width 38 height 34
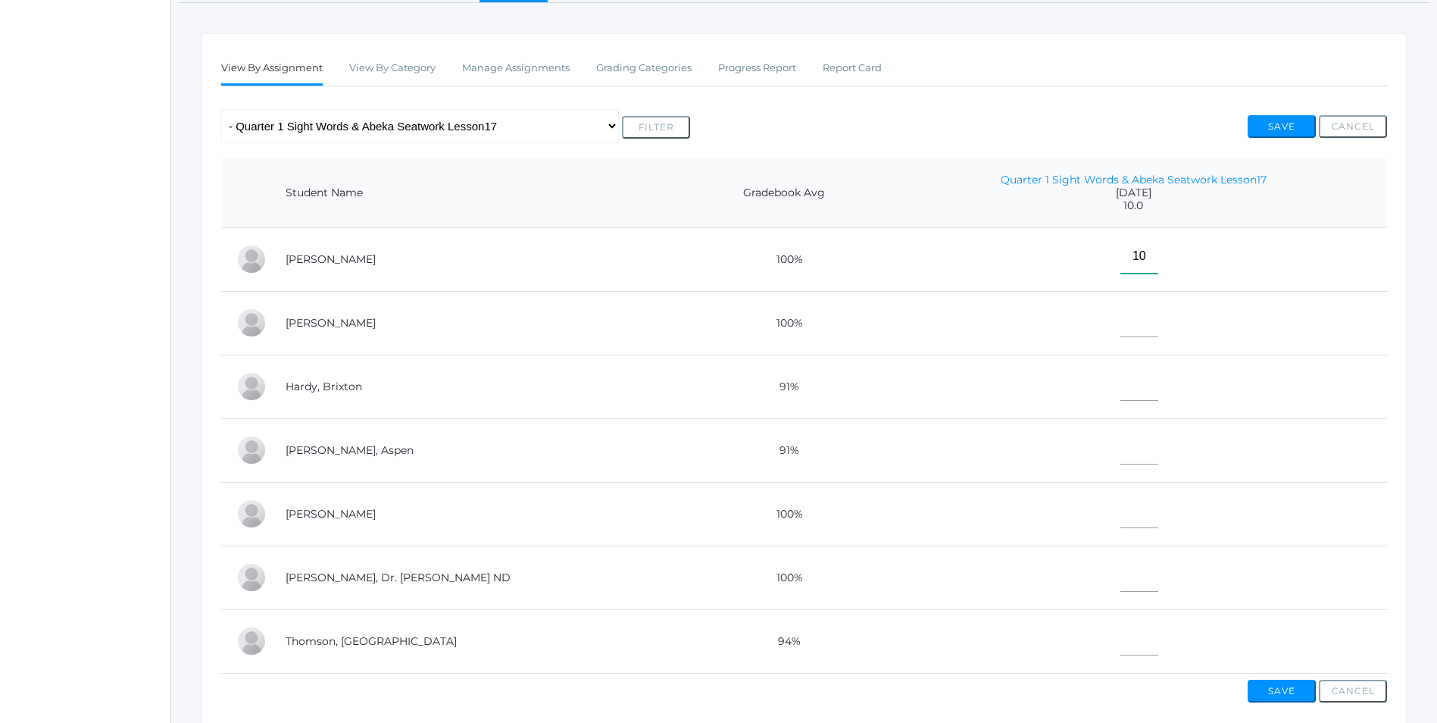
scroll to position [227, 0]
type input"] "10"
click at [1120, 330] on input"] "text" at bounding box center [1139, 318] width 38 height 34
type input"] "10"
click at [1120, 397] on input"] "text" at bounding box center [1139, 382] width 38 height 34
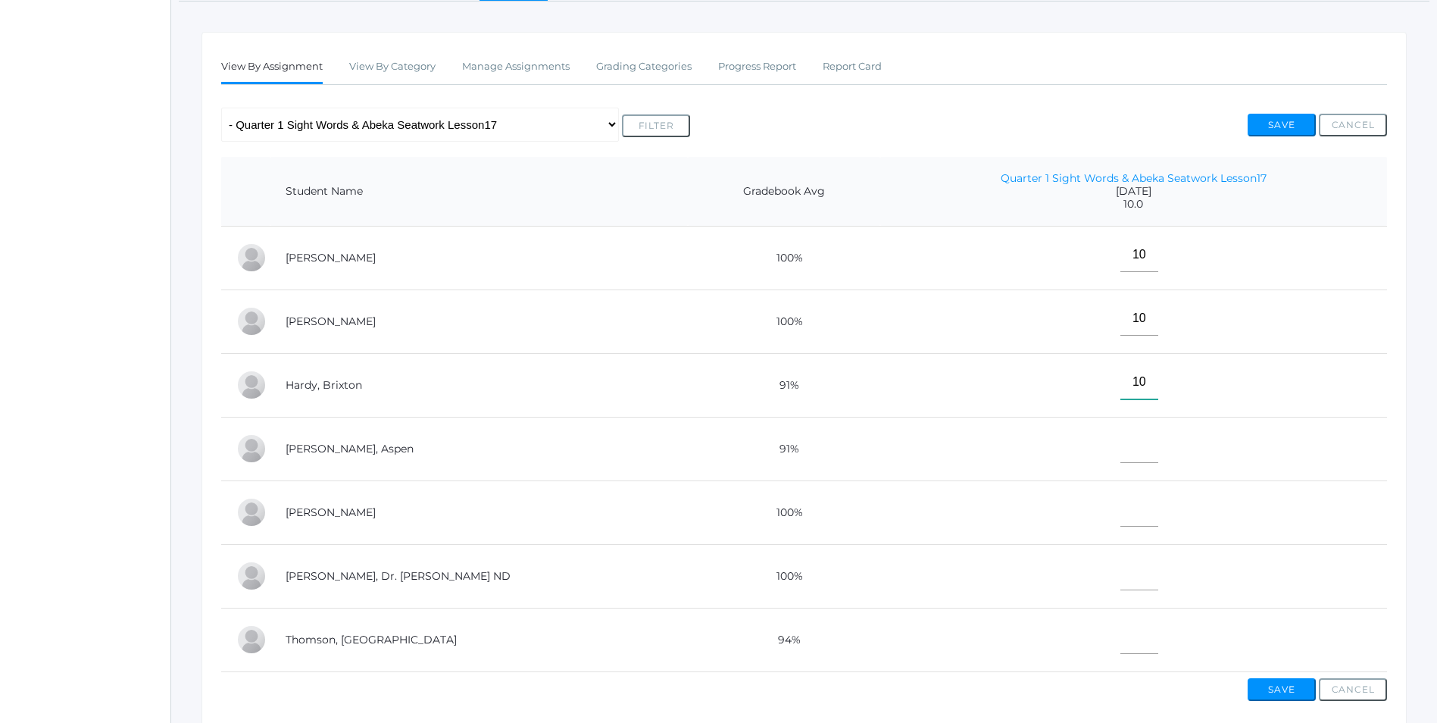
type input"] "10"
click at [1120, 456] on input"] "text" at bounding box center [1139, 446] width 38 height 34
type input"] "E"
click at [1120, 570] on input"] "text" at bounding box center [1139, 573] width 38 height 34
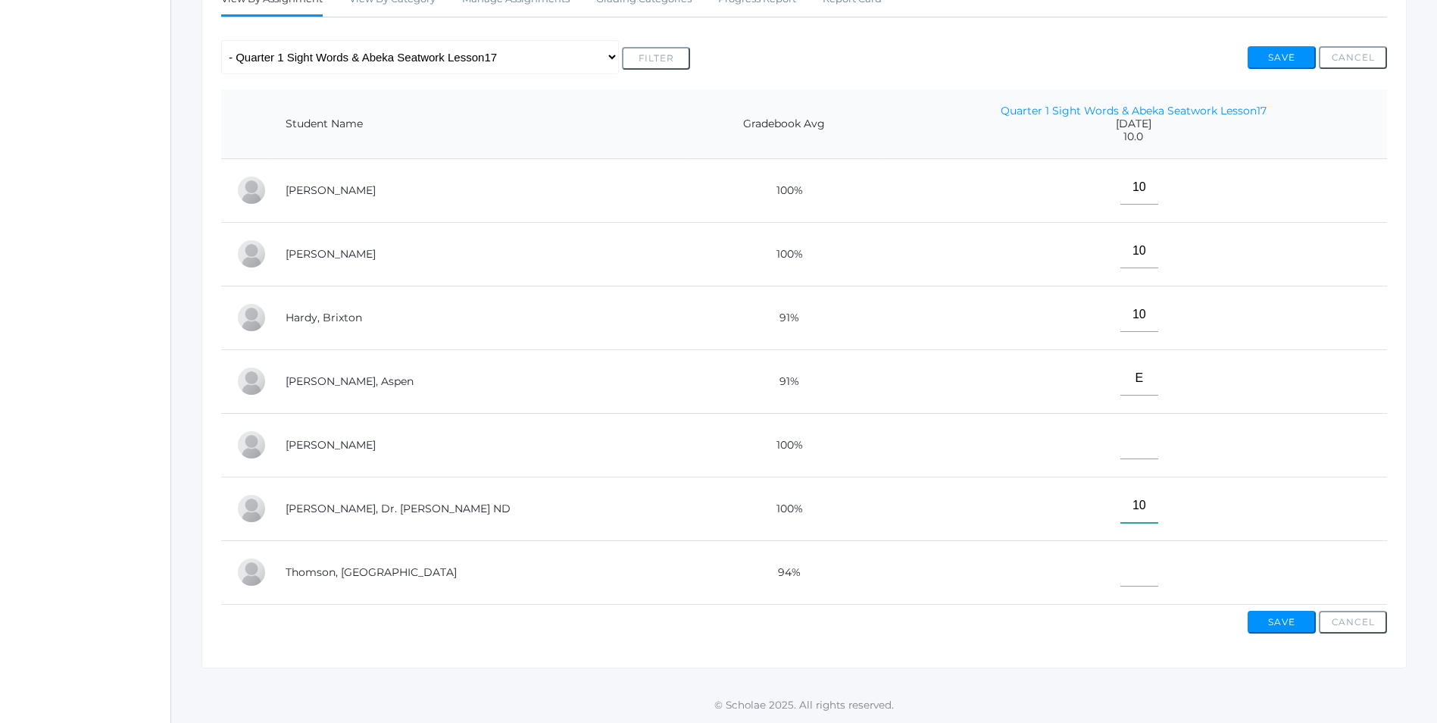
type input"] "10"
click at [1120, 570] on input"] "text" at bounding box center [1139, 569] width 38 height 34
type input"] "10"
click at [1292, 619] on button "Save" at bounding box center [1282, 622] width 68 height 23
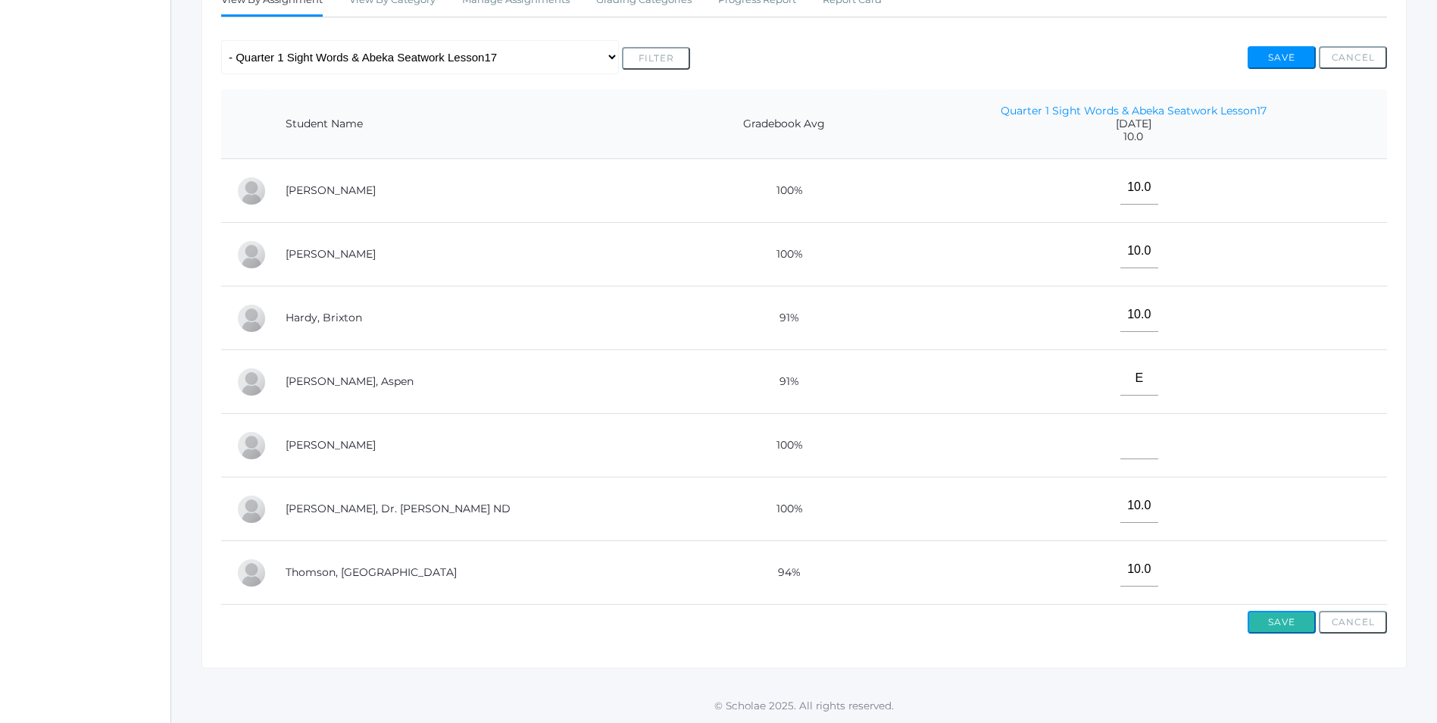
click at [1285, 617] on button "Save" at bounding box center [1282, 622] width 68 height 23
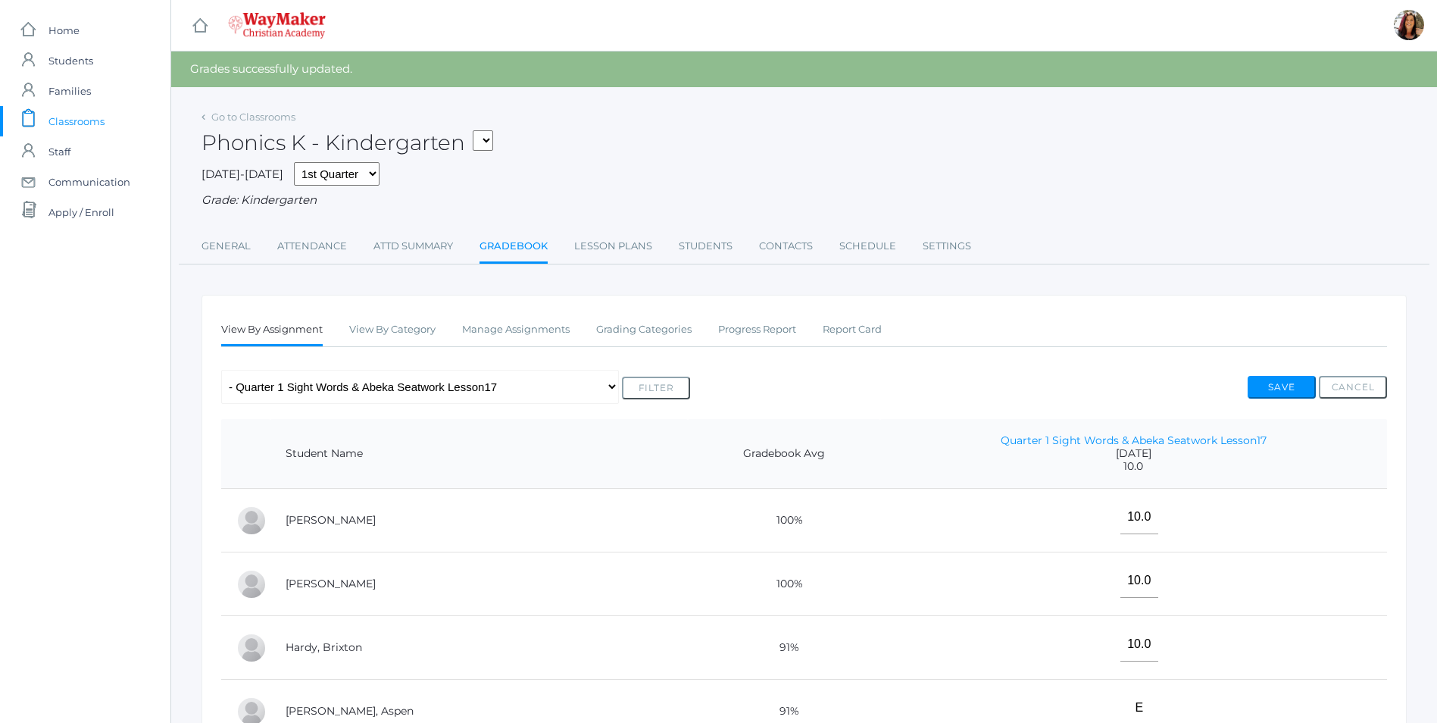
click at [491, 144] on select "KINDER - Phonics K Kindergarten KINDER - Literacy K Kindergarten KINDER - Bible…" at bounding box center [483, 140] width 20 height 20
select select "2557"
click at [478, 130] on select "KINDER - Phonics K Kindergarten KINDER - Literacy K Kindergarten KINDER - Bible…" at bounding box center [483, 140] width 20 height 20
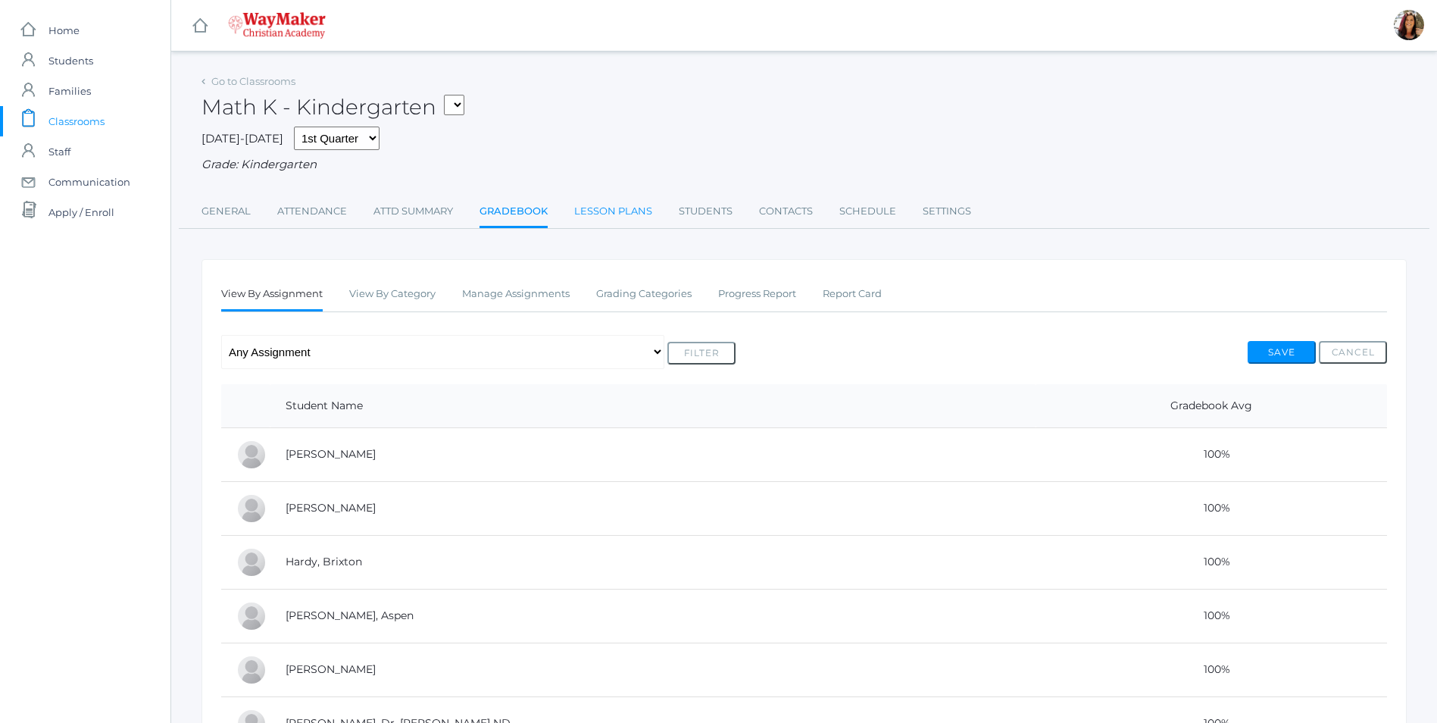
click at [623, 208] on link "Lesson Plans" at bounding box center [613, 211] width 78 height 30
